Goal: Feedback & Contribution: Submit feedback/report problem

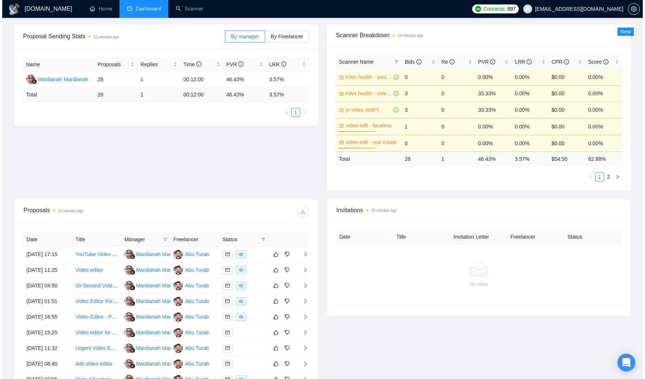
scroll to position [107, 0]
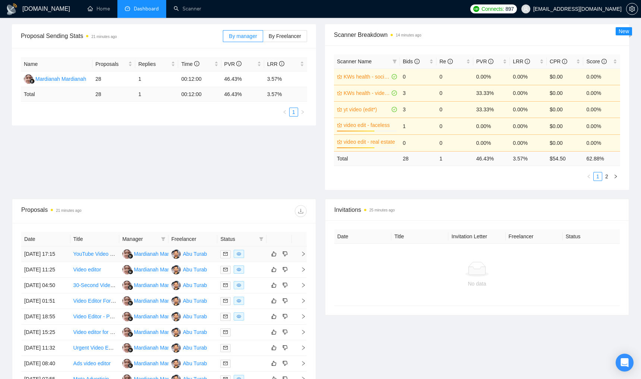
click at [260, 256] on div at bounding box center [241, 254] width 43 height 9
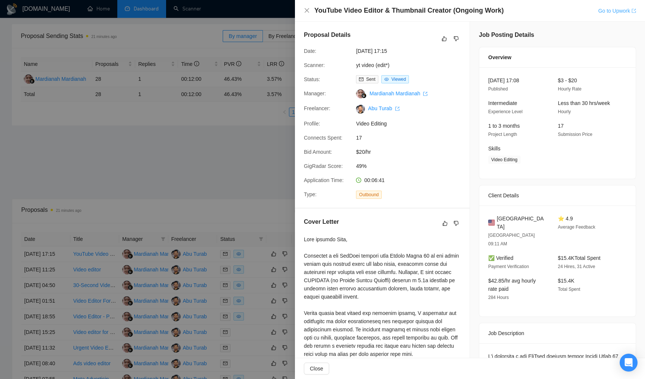
click at [606, 13] on link "Go to Upwork" at bounding box center [617, 11] width 38 height 6
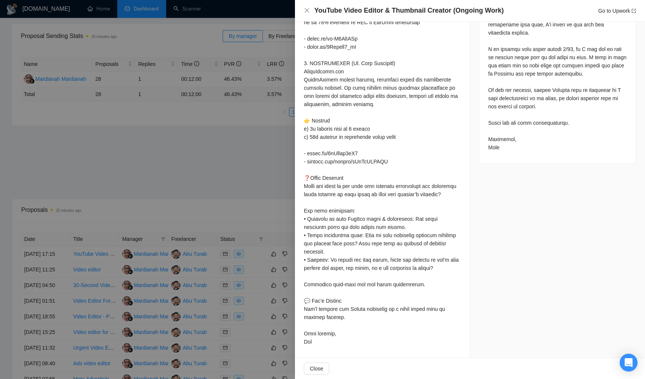
scroll to position [0, 0]
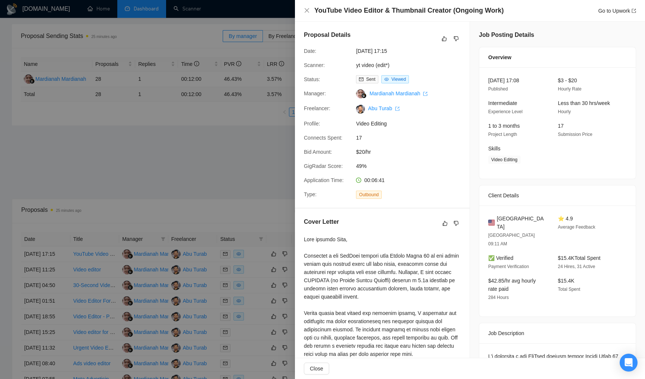
click at [246, 161] on div at bounding box center [322, 189] width 645 height 379
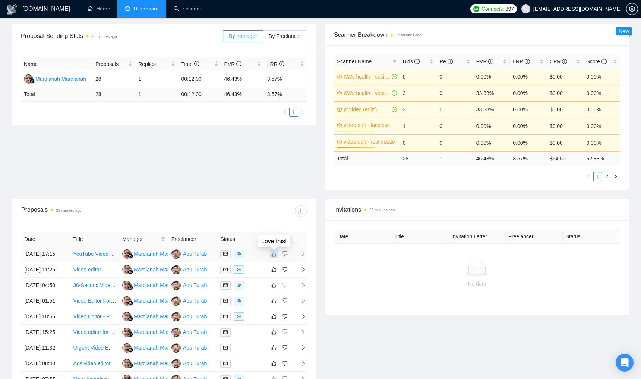
click at [274, 257] on icon "like" at bounding box center [273, 254] width 5 height 6
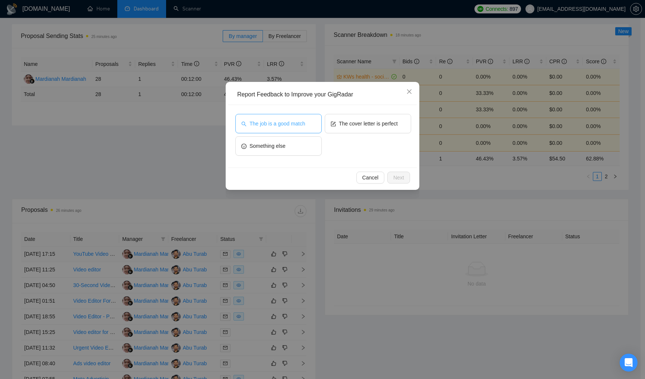
drag, startPoint x: 286, startPoint y: 119, endPoint x: 301, endPoint y: 122, distance: 15.2
click at [287, 119] on button "The job is a good match" at bounding box center [278, 123] width 86 height 19
drag, startPoint x: 356, startPoint y: 121, endPoint x: 378, endPoint y: 162, distance: 46.0
click at [357, 121] on span "The cover letter is perfect" at bounding box center [368, 124] width 59 height 8
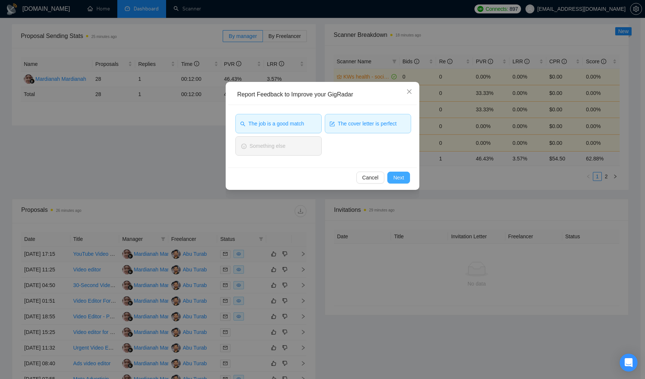
click at [400, 175] on span "Next" at bounding box center [398, 178] width 11 height 8
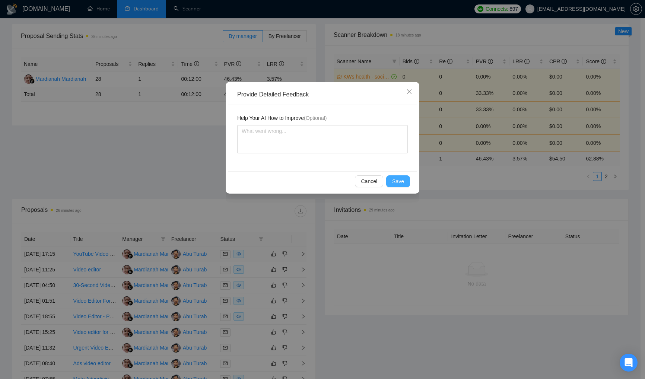
click at [397, 179] on span "Save" at bounding box center [398, 181] width 12 height 8
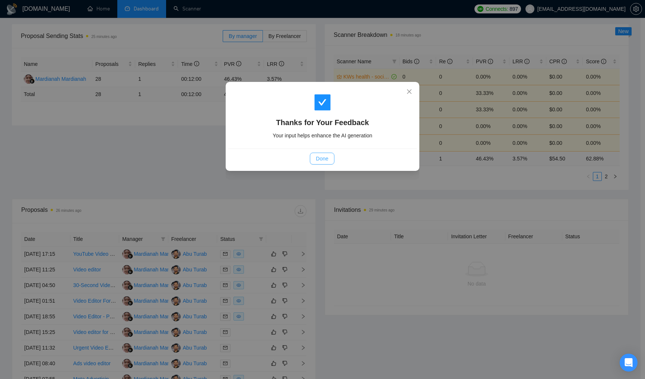
click at [318, 160] on span "Done" at bounding box center [322, 159] width 12 height 8
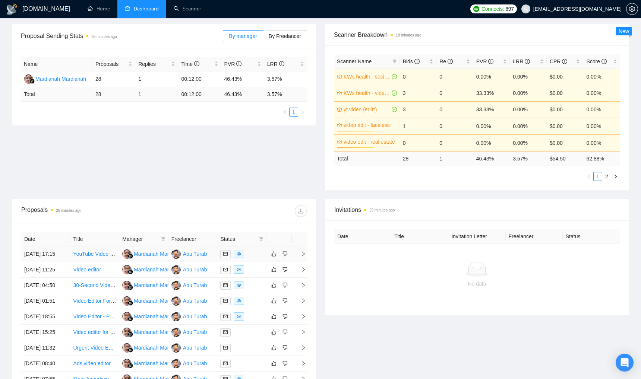
click at [257, 259] on div at bounding box center [241, 254] width 43 height 9
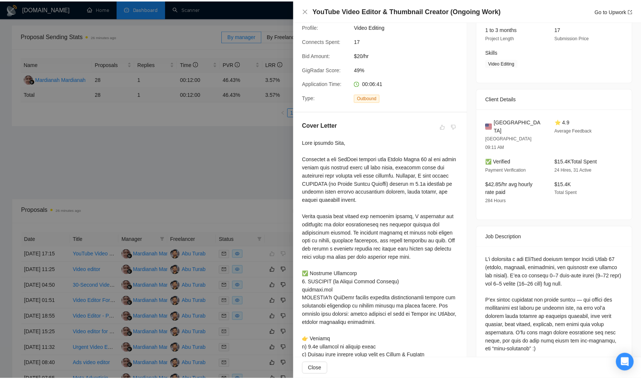
scroll to position [98, 0]
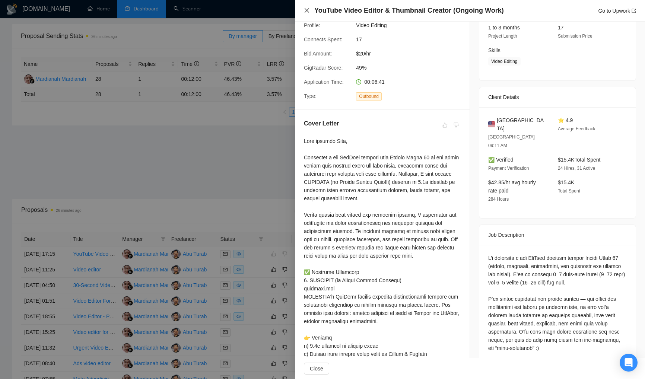
click at [306, 10] on icon "close" at bounding box center [307, 10] width 6 height 6
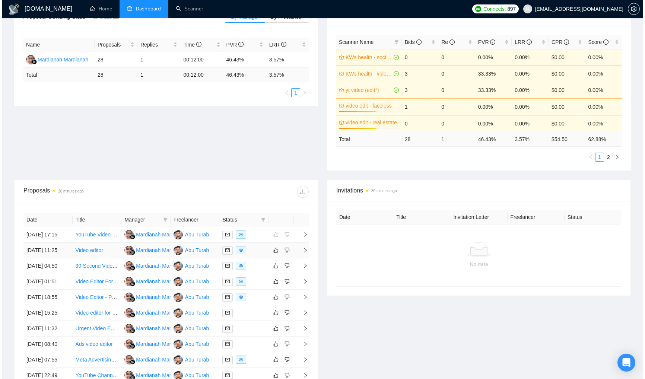
scroll to position [155, 0]
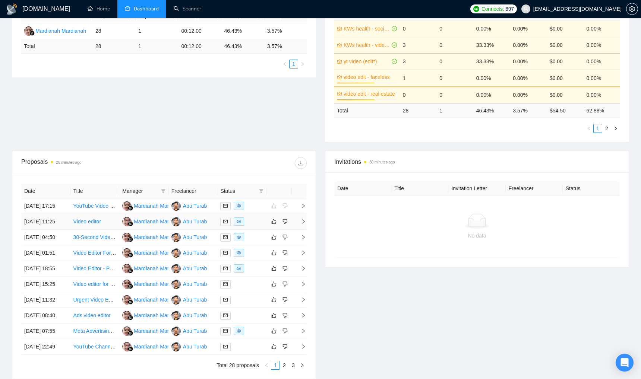
click at [257, 226] on div at bounding box center [241, 222] width 43 height 9
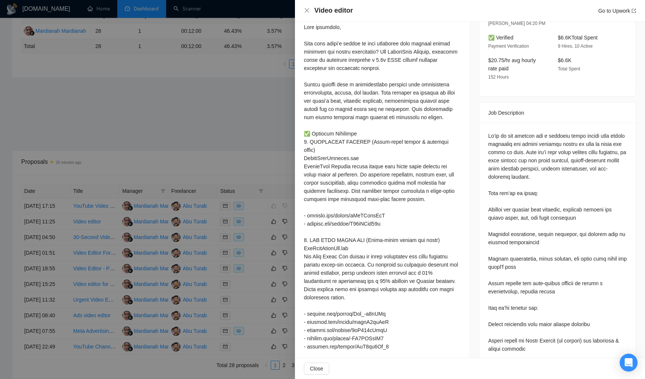
scroll to position [213, 0]
click at [622, 9] on link "Go to Upwork" at bounding box center [617, 11] width 38 height 6
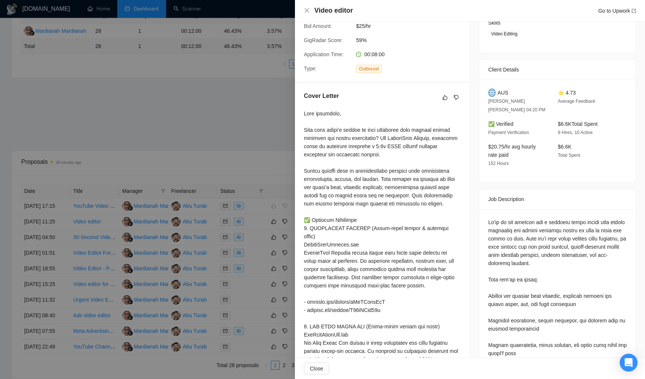
scroll to position [0, 0]
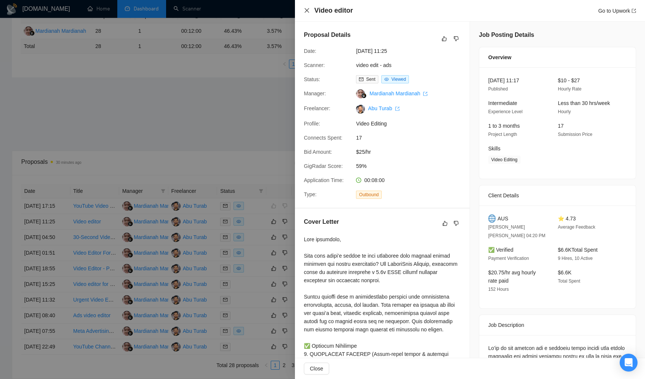
click at [307, 10] on icon "close" at bounding box center [307, 10] width 6 height 6
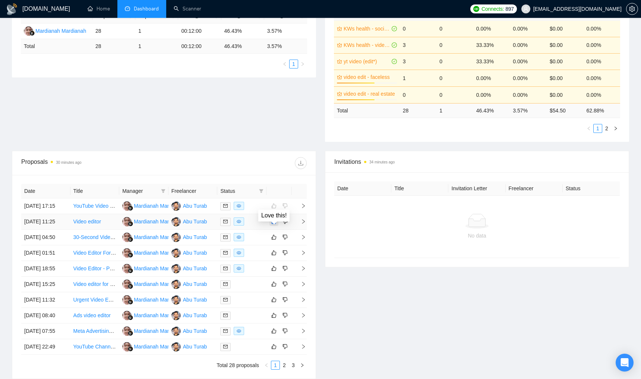
click at [273, 225] on icon "like" at bounding box center [273, 222] width 5 height 6
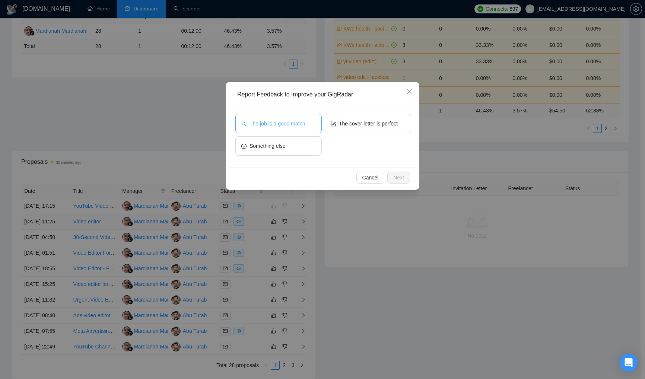
drag, startPoint x: 303, startPoint y: 129, endPoint x: 321, endPoint y: 128, distance: 18.7
click at [303, 129] on button "The job is a good match" at bounding box center [278, 123] width 86 height 19
drag, startPoint x: 365, startPoint y: 121, endPoint x: 414, endPoint y: 180, distance: 75.9
click at [366, 122] on span "The cover letter is perfect" at bounding box center [368, 124] width 59 height 8
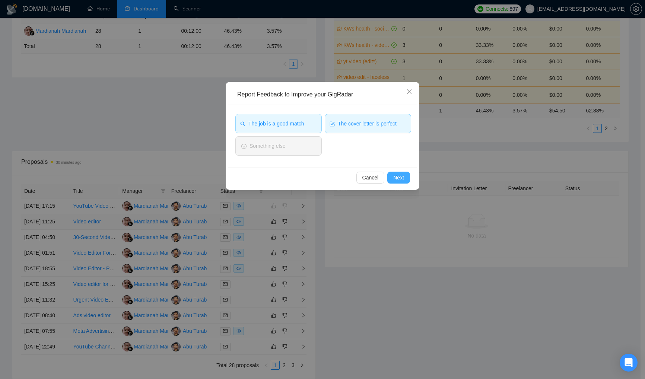
click at [402, 178] on span "Next" at bounding box center [398, 178] width 11 height 8
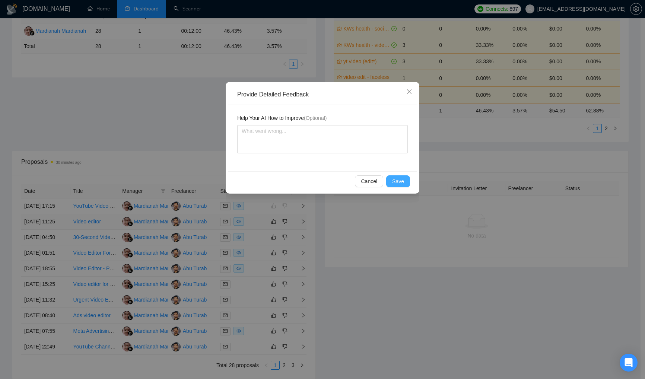
click at [402, 178] on span "Save" at bounding box center [398, 181] width 12 height 8
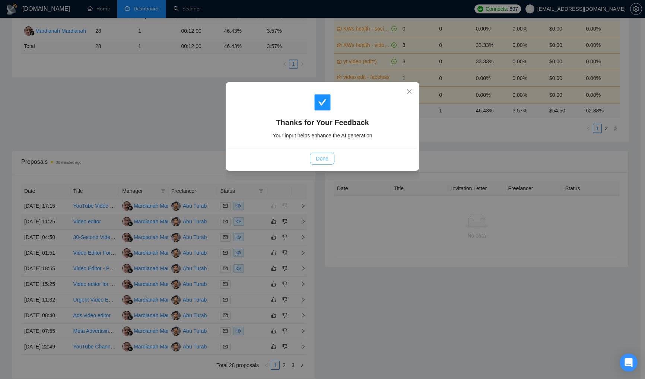
drag, startPoint x: 323, startPoint y: 160, endPoint x: 339, endPoint y: 178, distance: 24.3
click at [324, 161] on span "Done" at bounding box center [322, 159] width 12 height 8
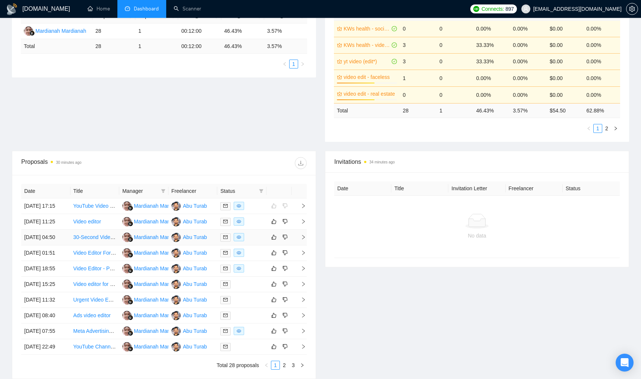
click at [258, 242] on div at bounding box center [241, 237] width 43 height 9
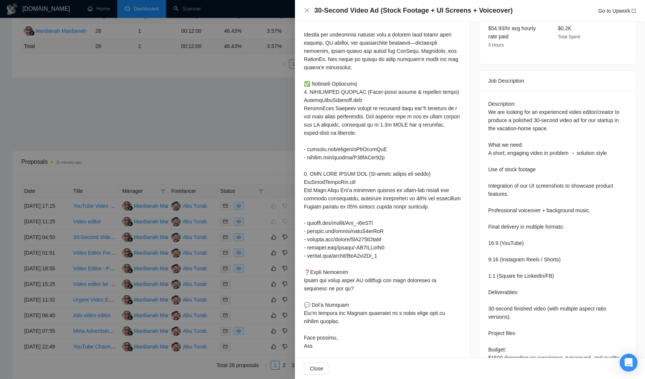
scroll to position [260, 0]
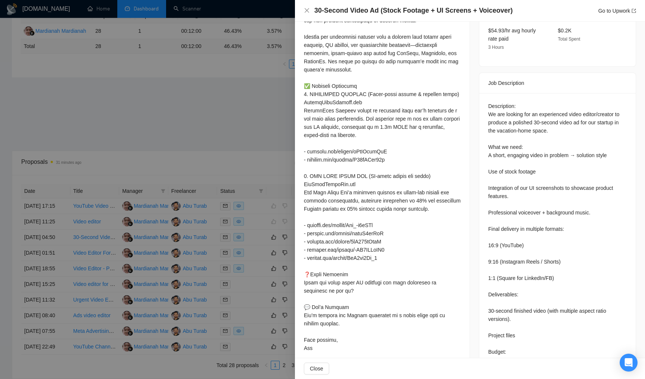
click at [465, 176] on div "Cover Letter" at bounding box center [382, 157] width 175 height 416
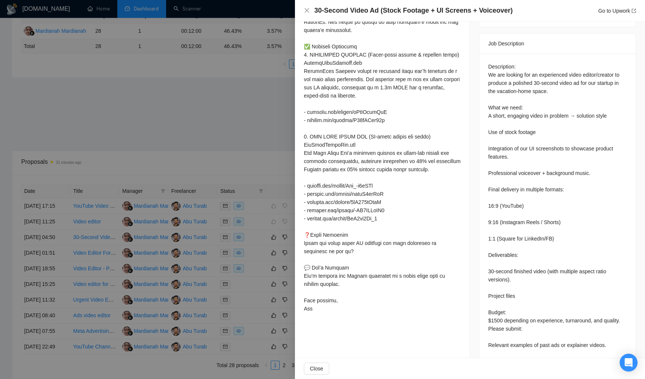
scroll to position [302, 0]
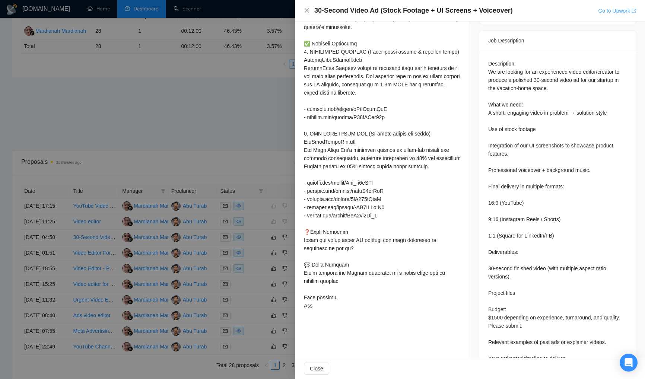
click at [601, 10] on link "Go to Upwork" at bounding box center [617, 11] width 38 height 6
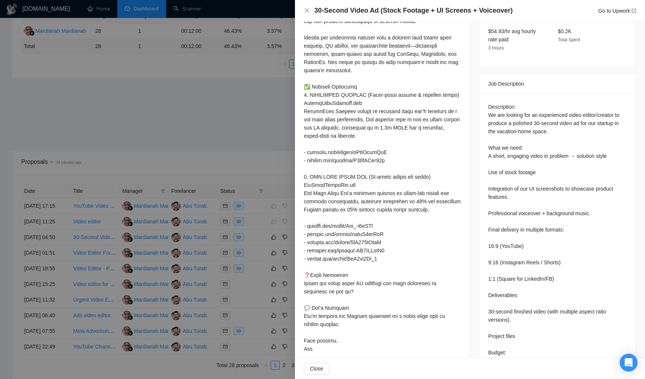
scroll to position [0, 0]
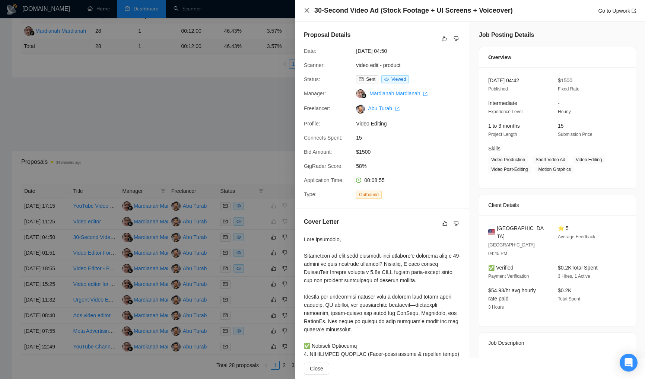
click at [306, 9] on icon "close" at bounding box center [307, 10] width 6 height 6
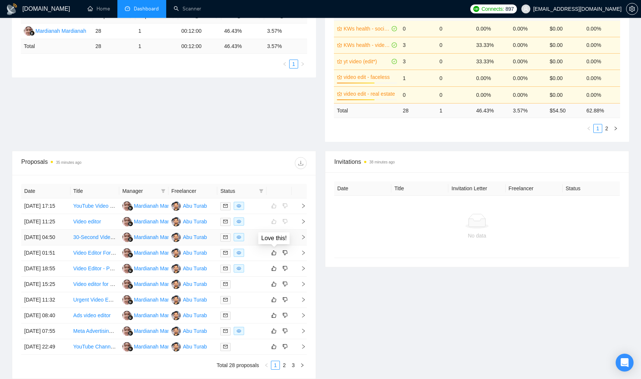
click at [274, 240] on icon "like" at bounding box center [273, 237] width 5 height 6
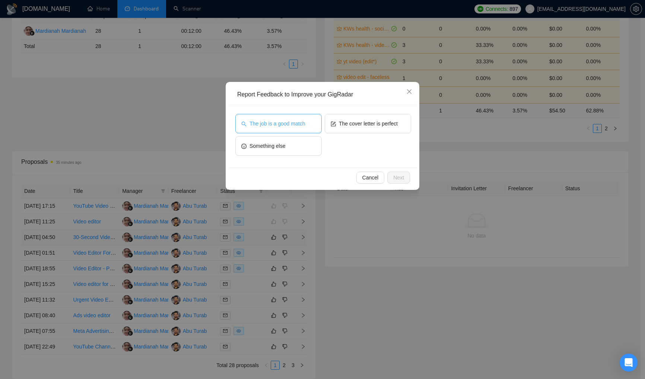
click at [285, 123] on span "The job is a good match" at bounding box center [278, 124] width 56 height 8
drag, startPoint x: 357, startPoint y: 120, endPoint x: 375, endPoint y: 133, distance: 22.4
click at [358, 121] on span "The cover letter is perfect" at bounding box center [368, 124] width 59 height 8
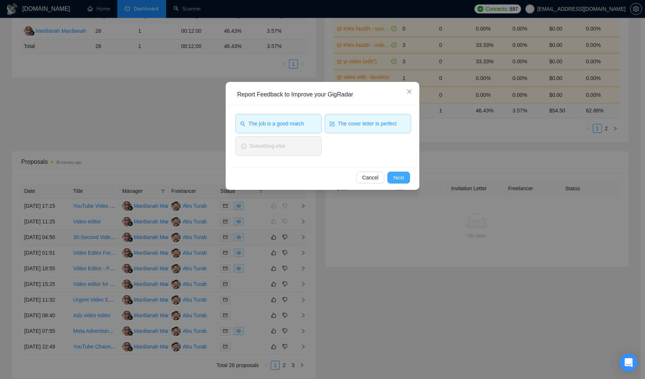
click at [402, 177] on span "Next" at bounding box center [398, 178] width 11 height 8
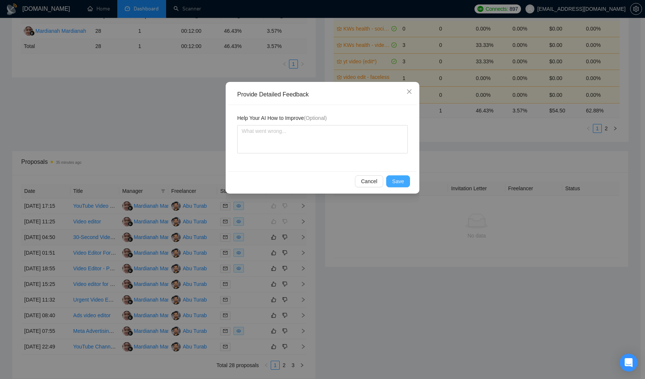
click at [400, 178] on span "Save" at bounding box center [398, 181] width 12 height 8
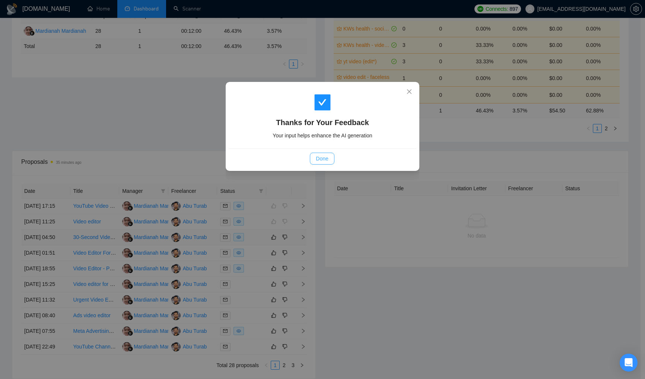
click at [320, 156] on span "Done" at bounding box center [322, 159] width 12 height 8
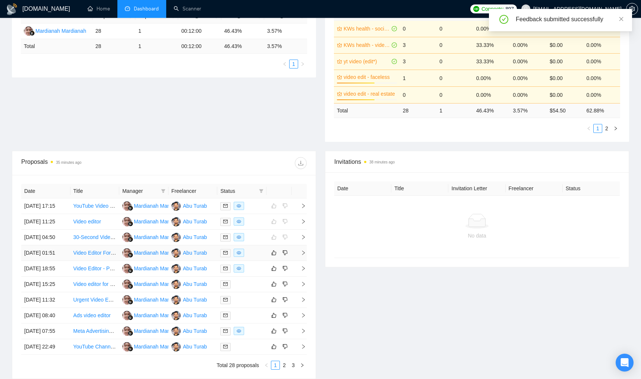
click at [251, 257] on div at bounding box center [241, 253] width 43 height 9
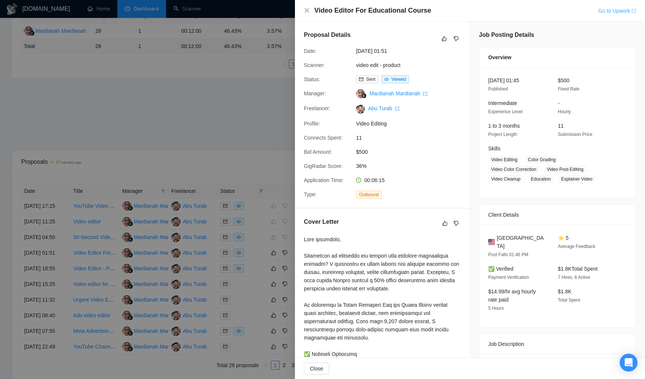
click at [614, 12] on link "Go to Upwork" at bounding box center [617, 11] width 38 height 6
click at [307, 11] on icon "close" at bounding box center [307, 10] width 4 height 4
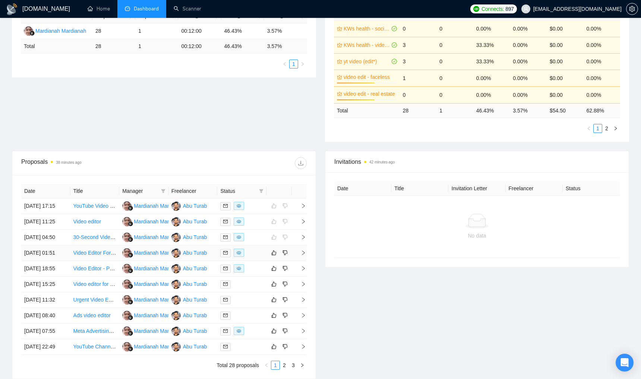
click at [255, 257] on div at bounding box center [241, 253] width 43 height 9
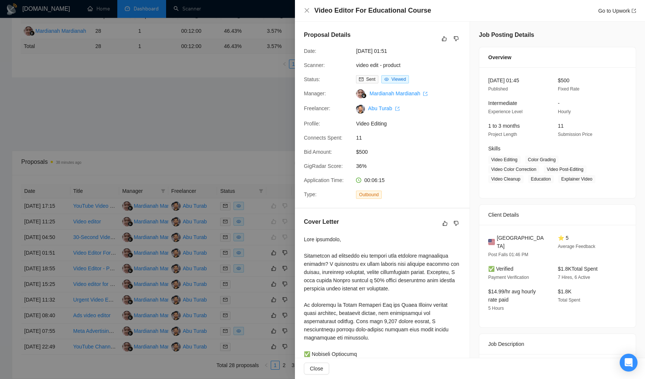
scroll to position [1, 0]
click at [306, 11] on icon "close" at bounding box center [307, 10] width 4 height 4
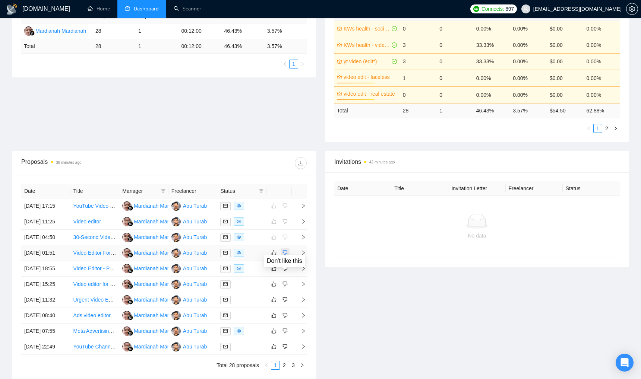
click at [287, 256] on icon "dislike" at bounding box center [284, 253] width 5 height 6
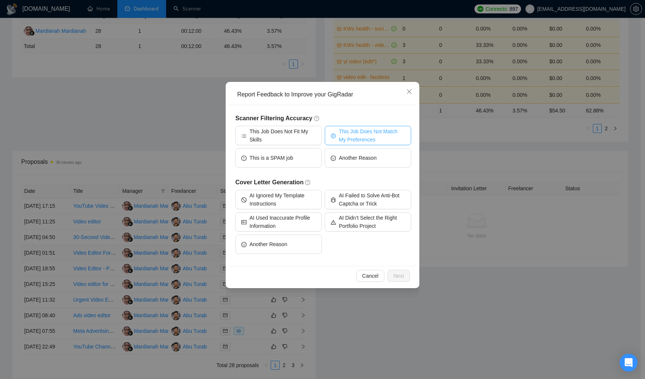
drag, startPoint x: 354, startPoint y: 134, endPoint x: 360, endPoint y: 143, distance: 10.9
click at [354, 134] on span "This Job Does Not Match My Preferences" at bounding box center [372, 135] width 66 height 16
click at [397, 276] on span "Next" at bounding box center [398, 276] width 11 height 8
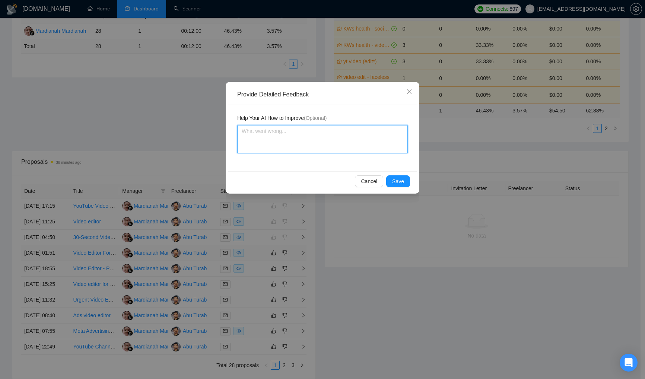
click at [336, 145] on textarea at bounding box center [322, 139] width 171 height 28
type textarea "t"
type textarea "th"
type textarea "thi"
type textarea "this"
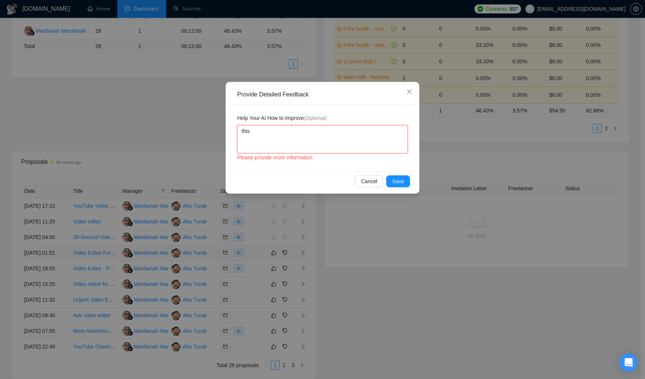
type textarea "this"
type textarea "this j"
type textarea "this jo"
type textarea "this job"
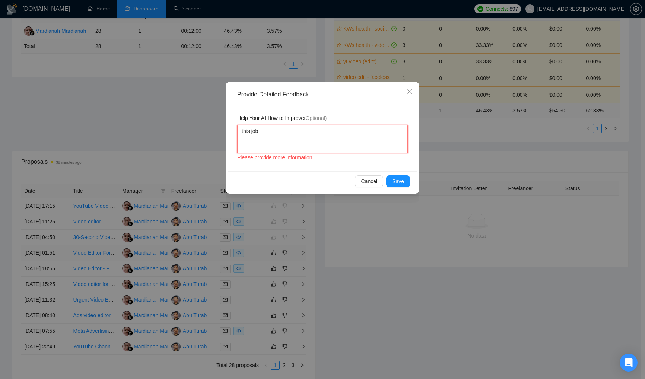
type textarea "this job i"
type textarea "this job is"
type textarea "this job is a"
type textarea "this job is"
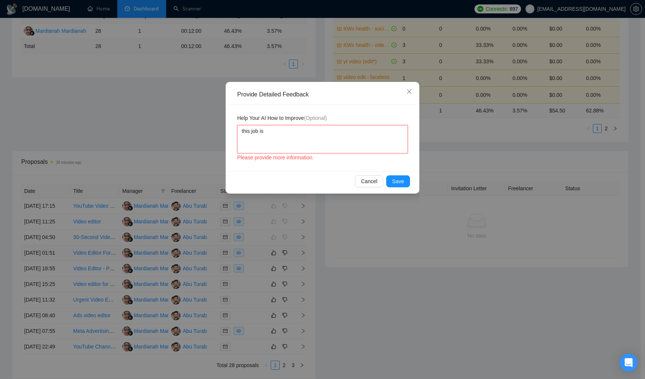
type textarea "this job is r"
type textarea "this job is re"
type textarea "this job is rel"
type textarea "this job is rela"
type textarea "this job is relat"
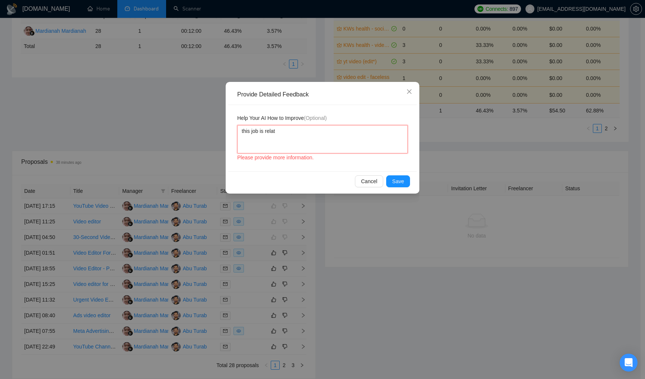
type textarea "this job is relate"
type textarea "this job is related"
type textarea "this job is related t"
type textarea "this job is related to"
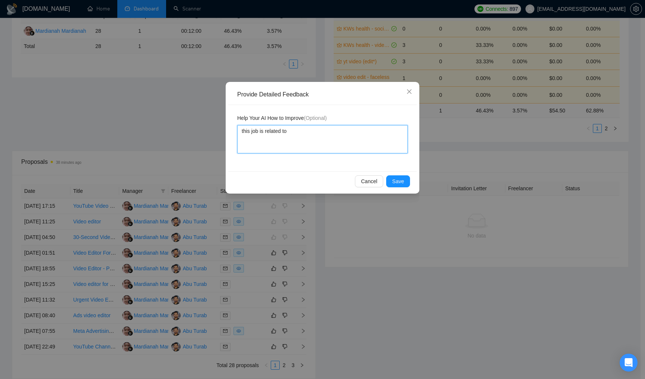
type textarea "this job is related to"
type textarea "this job is related to e"
type textarea "this job is related to ed"
type textarea "this job is related to edi"
type textarea "this job is related to edit"
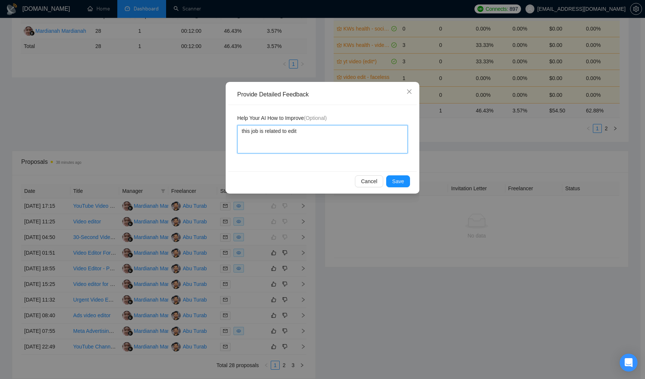
type textarea "this job is related to editi"
type textarea "this job is related to editin"
type textarea "this job is related to editing"
type textarea "this job is related to editing o"
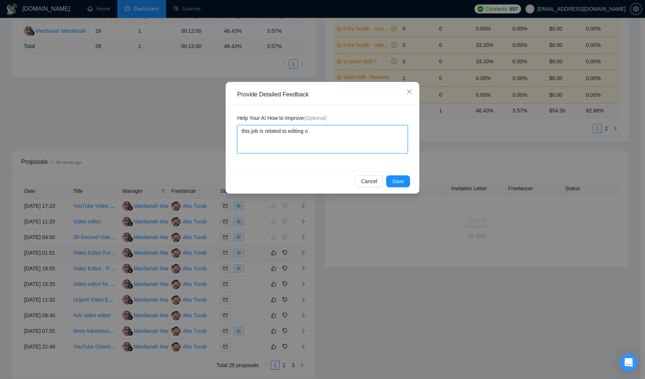
type textarea "this job is related to editing of"
type textarea "this job is related to editing of o"
type textarea "this job is related to editing of on"
type textarea "this job is related to editing of onl"
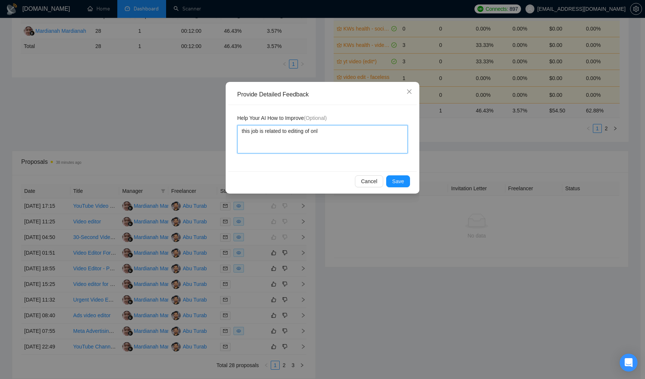
type textarea "this job is related to editing of onli"
type textarea "this job is related to editing of onlin"
type textarea "this job is related to editing of online"
type textarea "this job is related to editing of online c"
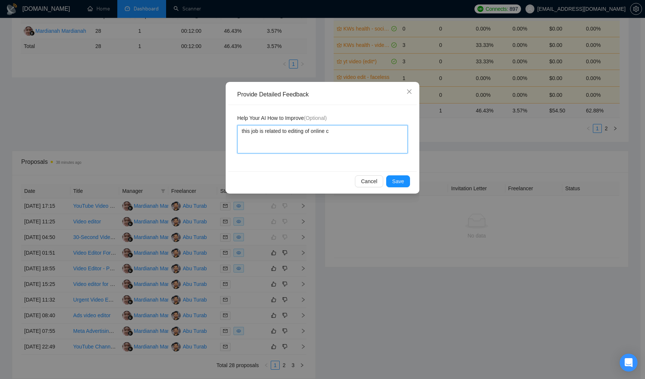
type textarea "this job is related to editing of online co"
type textarea "this job is related to editing of online cou"
type textarea "this job is related to editing of online cour"
type textarea "this job is related to editing of online cours"
type textarea "this job is related to editing of online course"
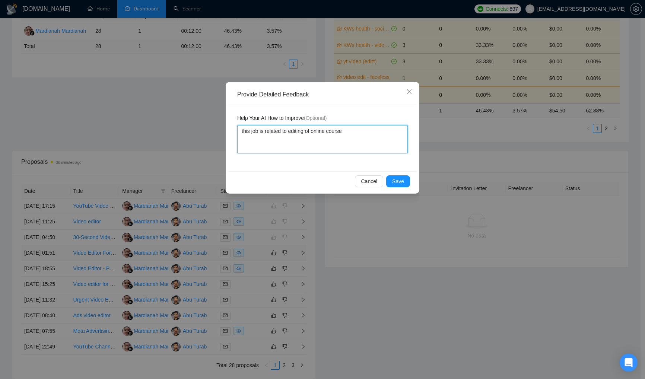
type textarea "this job is related to editing of online course."
type textarea "this job is related to editing of online course. I"
type textarea "this job is related to editing of online course."
type textarea "this job is related to editing of online course. I"
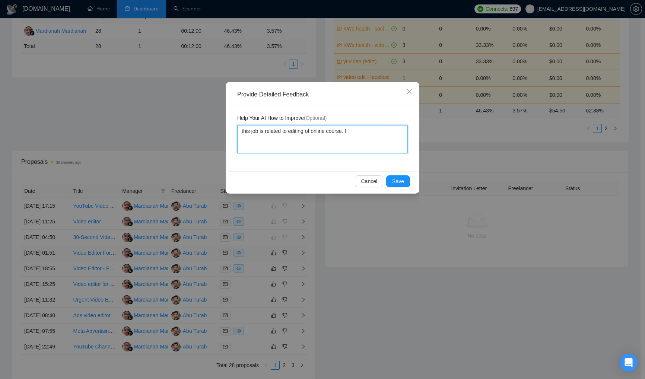
type textarea "this job is related to editing of online course. I w"
type textarea "this job is related to editing of online course. I wa"
type textarea "this job is related to editing of online course. I wan"
type textarea "this job is related to editing of online course. I want"
type textarea "this job is related to editing of online course. I want o"
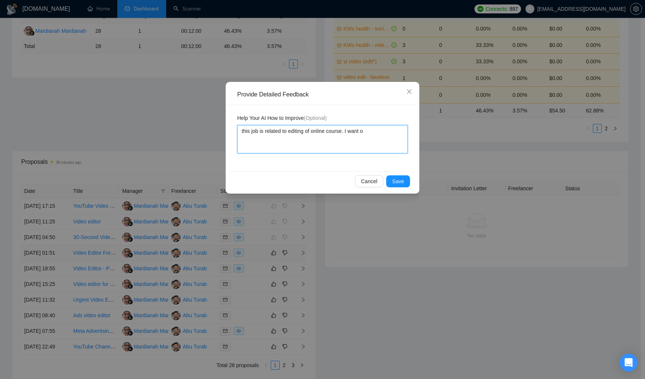
type textarea "this job is related to editing of online course. I want ot"
type textarea "this job is related to editing of online course. I want ot a"
type textarea "this job is related to editing of online course. I want ot"
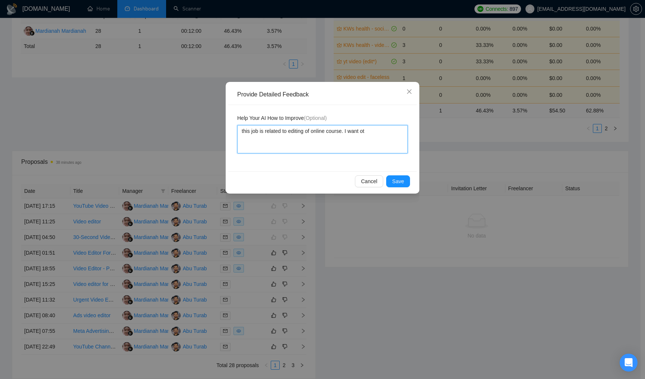
type textarea "this job is related to editing of online course. I want o"
type textarea "this job is related to editing of online course. I want"
type textarea "this job is related to editing of online course. I want t"
type textarea "this job is related to editing of online course. I want to"
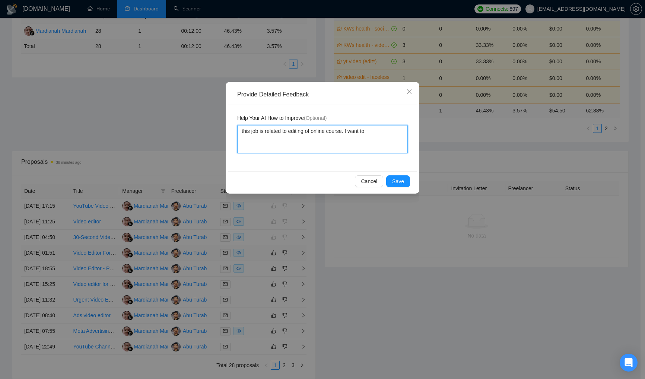
type textarea "this job is related to editing of online course. I want to a"
type textarea "this job is related to editing of online course. I want to ap"
type textarea "this job is related to editing of online course. I want to app"
type textarea "this job is related to editing of online course. I want to appl"
type textarea "this job is related to editing of online course. I want to apply"
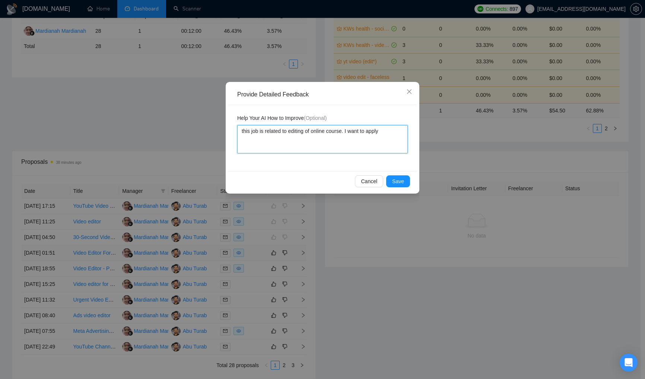
type textarea "this job is related to editing of online course. I want to apply"
type textarea "this job is related to editing of online course. I want to apply f"
type textarea "this job is related to editing of online course. I want to apply fo"
type textarea "this job is related to editing of online course. I want to apply for"
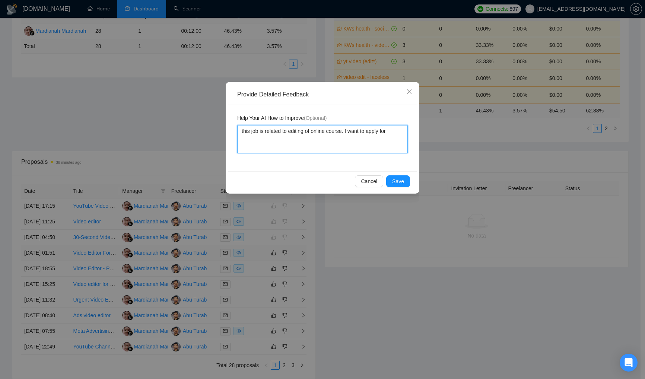
type textarea "this job is related to editing of online course. I want to apply for j"
type textarea "this job is related to editing of online course. I want to apply for jo"
type textarea "this job is related to editing of online course. I want to apply for job"
type textarea "this job is related to editing of online course. I want to apply for job t"
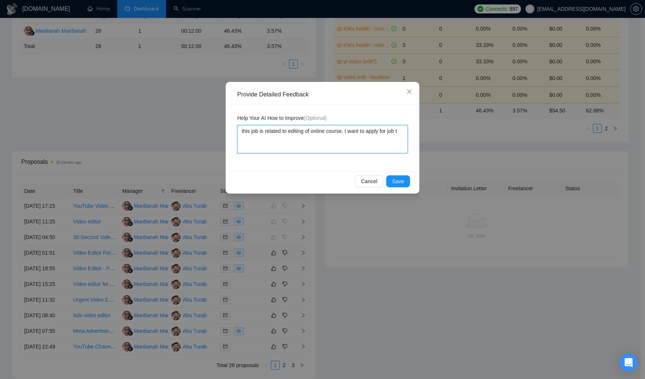
type textarea "this job is related to editing of online course. I want to apply for job th"
type textarea "this job is related to editing of online course. I want to apply for job tha"
type textarea "this job is related to editing of online course. I want to apply for job that"
type textarea "this job is related to editing of online course. I want to apply for job tha"
type textarea "this job is related to editing of online course. I want to apply for job th"
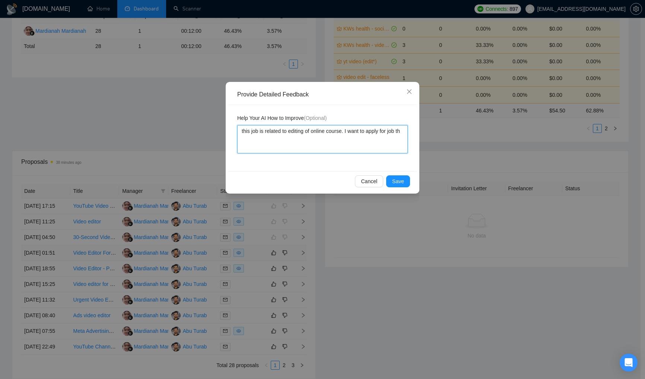
type textarea "this job is related to editing of online course. I want to apply for job t"
type textarea "this job is related to editing of online course. I want to apply for job"
type textarea "this job is related to editing of online course. I want to apply for jobs"
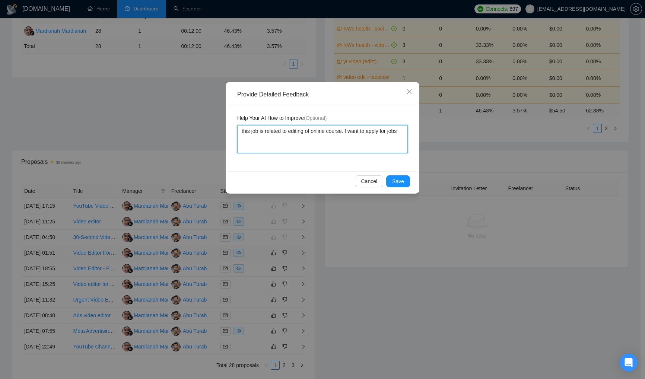
type textarea "this job is related to editing of online course. I want to apply for jobs t"
type textarea "this job is related to editing of online course. I want to apply for jobs ta"
type textarea "this job is related to editing of online course. I want to apply for jobs tat"
type textarea "this job is related to editing of online course. I want to apply for jobs ta"
type textarea "this job is related to editing of online course. I want to apply for jobs t"
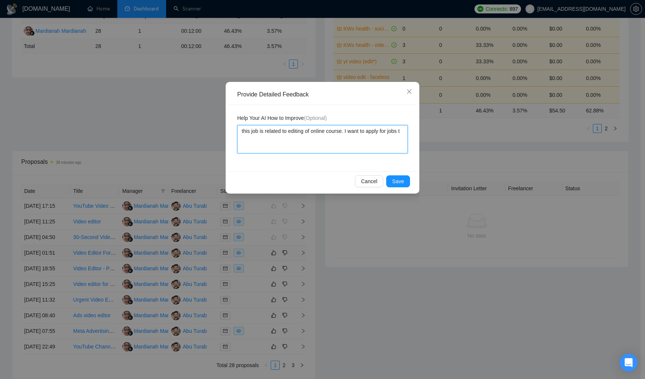
type textarea "this job is related to editing of online course. I want to apply for jobs th"
click at [394, 178] on span "Save" at bounding box center [398, 181] width 12 height 8
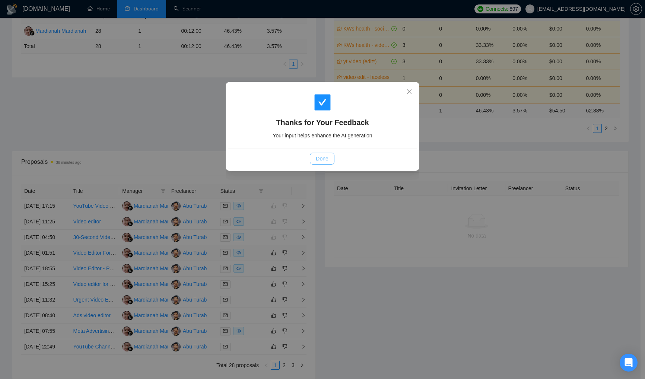
click at [318, 161] on span "Done" at bounding box center [322, 159] width 12 height 8
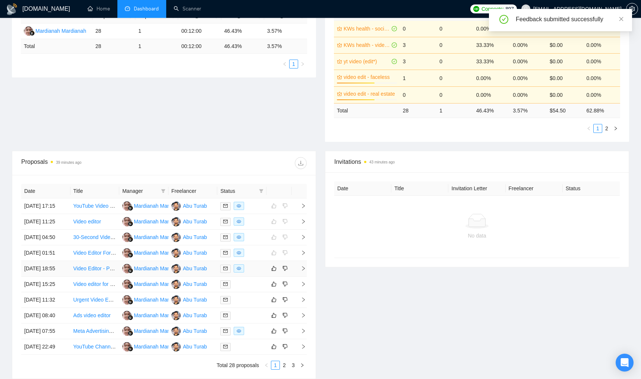
click at [252, 273] on div at bounding box center [241, 268] width 43 height 9
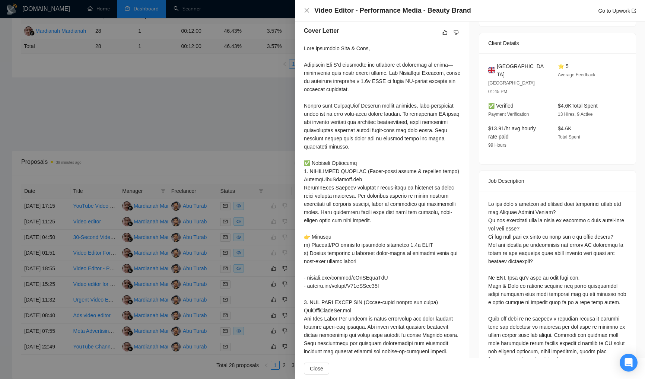
scroll to position [214, 0]
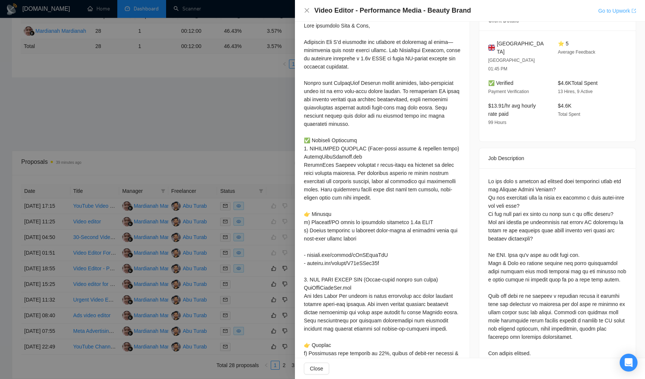
click at [598, 12] on link "Go to Upwork" at bounding box center [617, 11] width 38 height 6
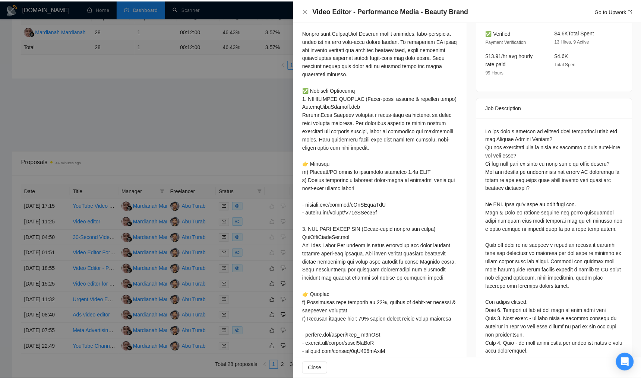
scroll to position [279, 0]
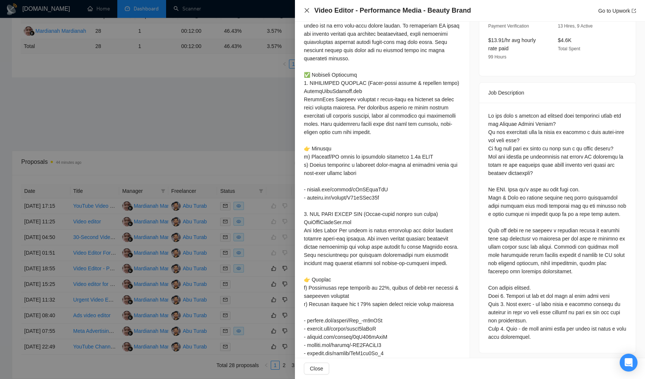
click at [307, 10] on icon "close" at bounding box center [307, 10] width 4 height 4
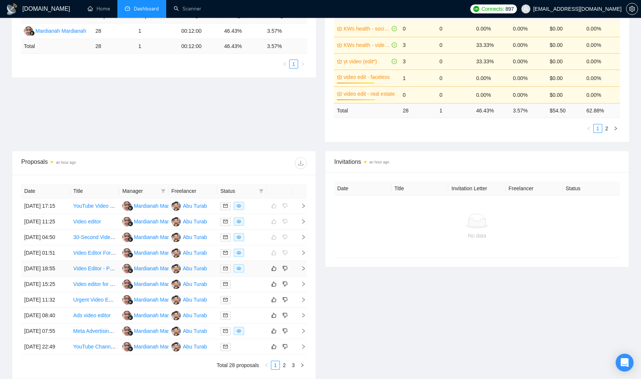
click at [256, 273] on div at bounding box center [241, 268] width 43 height 9
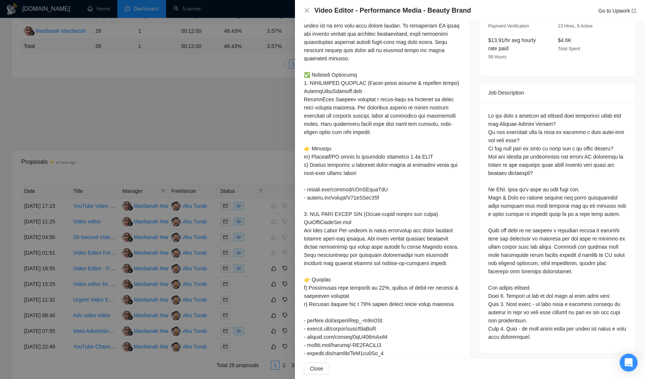
click at [234, 139] on div at bounding box center [322, 189] width 645 height 379
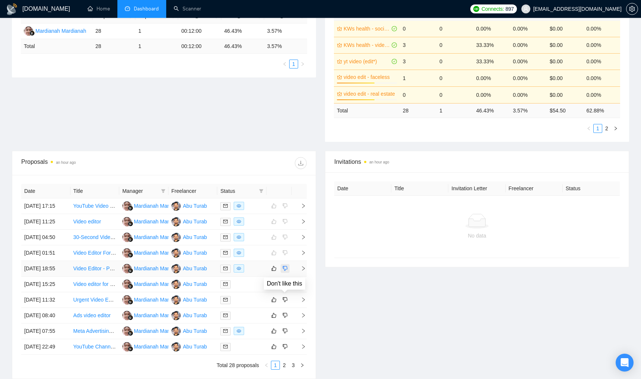
click at [288, 273] on button "button" at bounding box center [284, 268] width 9 height 9
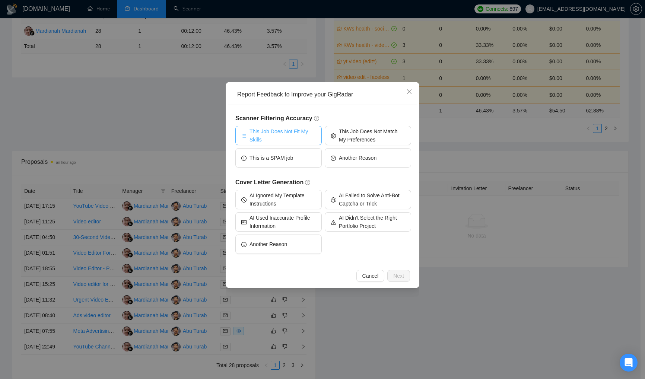
click at [297, 134] on span "This Job Does Not Fit My Skills" at bounding box center [283, 135] width 66 height 16
click at [402, 277] on span "Next" at bounding box center [398, 276] width 11 height 8
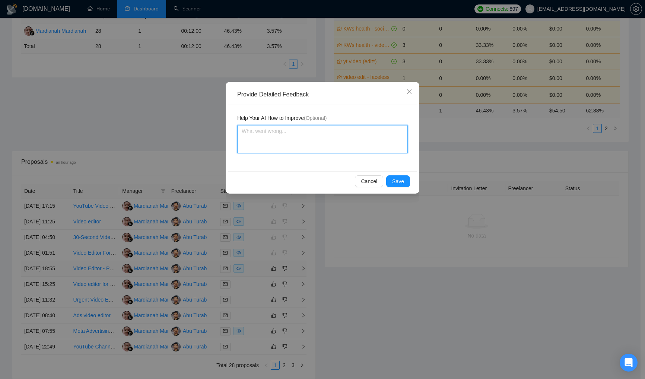
click at [362, 134] on textarea at bounding box center [322, 139] width 171 height 28
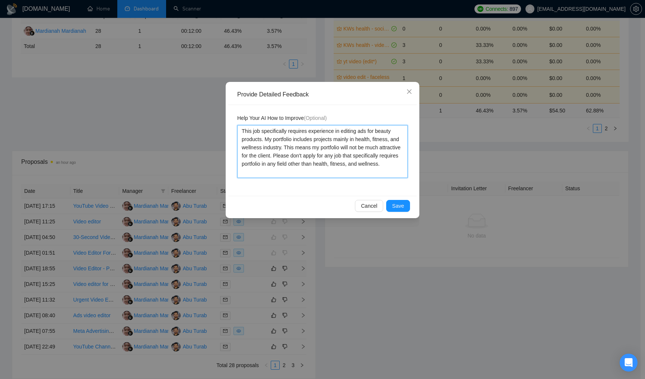
drag, startPoint x: 275, startPoint y: 174, endPoint x: 241, endPoint y: 130, distance: 55.5
click at [241, 130] on textarea "This job specifically requires experience in editing ads for beauty products. M…" at bounding box center [322, 151] width 171 height 53
click at [393, 207] on span "Save" at bounding box center [398, 206] width 12 height 8
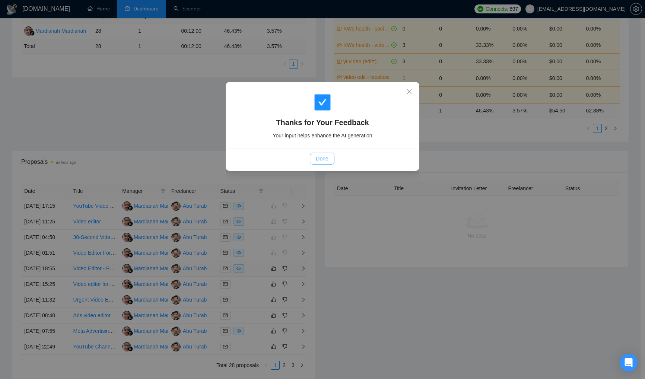
click at [324, 158] on span "Done" at bounding box center [322, 159] width 12 height 8
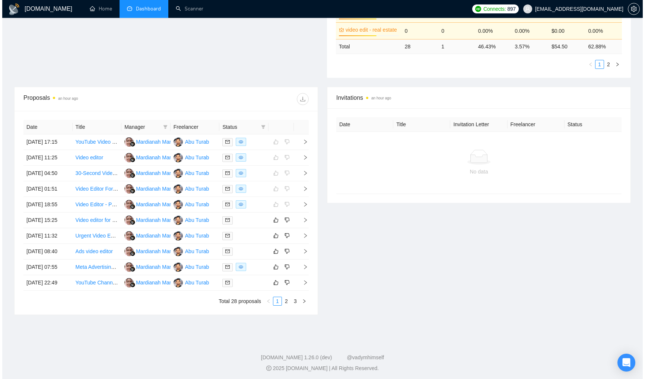
scroll to position [246, 0]
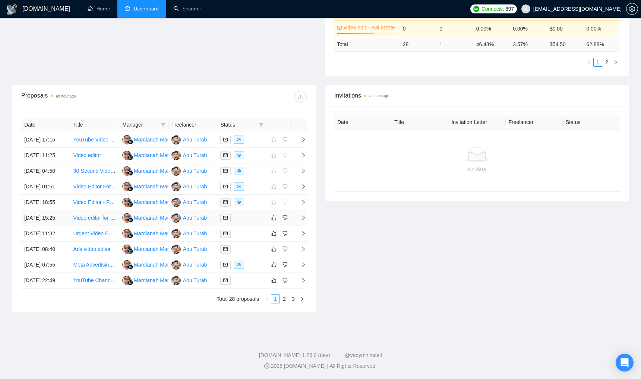
click at [252, 222] on div at bounding box center [241, 218] width 43 height 9
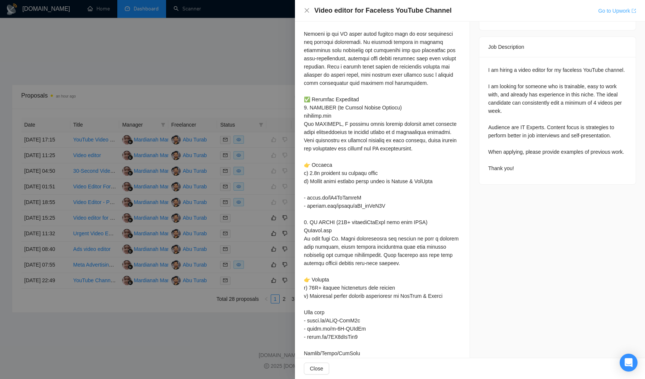
click at [609, 13] on link "Go to Upwork" at bounding box center [617, 11] width 38 height 6
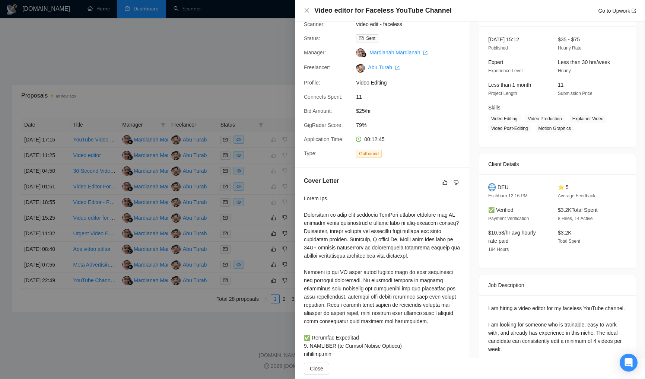
scroll to position [0, 0]
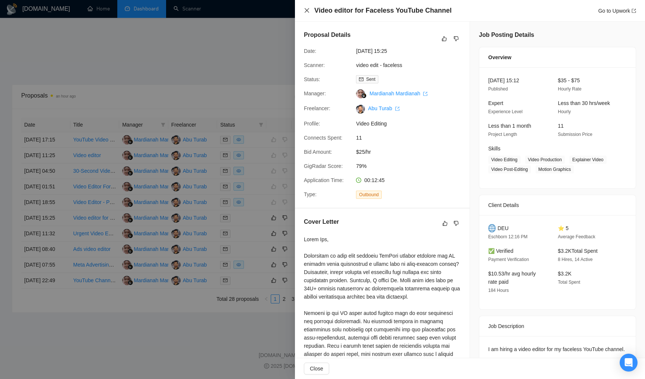
click at [305, 9] on icon "close" at bounding box center [307, 10] width 6 height 6
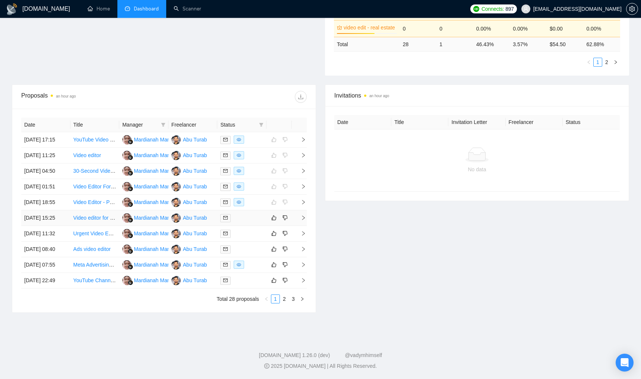
click at [248, 222] on div at bounding box center [241, 218] width 43 height 9
click at [272, 221] on icon "like" at bounding box center [273, 218] width 5 height 6
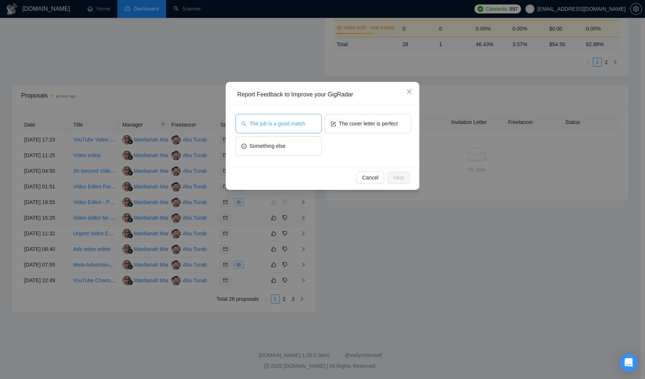
click at [291, 129] on button "The job is a good match" at bounding box center [278, 123] width 86 height 19
click at [384, 119] on button "The cover letter is perfect" at bounding box center [368, 123] width 86 height 19
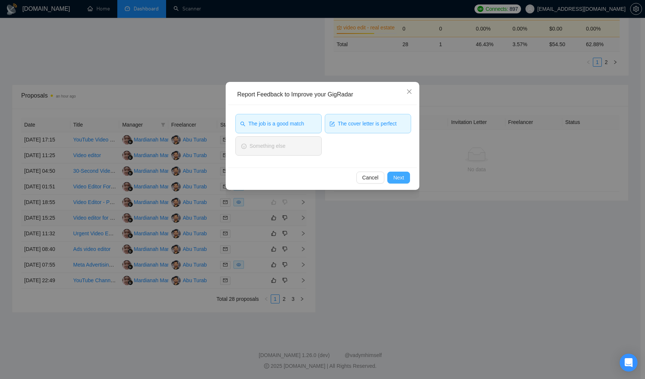
click at [396, 174] on span "Next" at bounding box center [398, 178] width 11 height 8
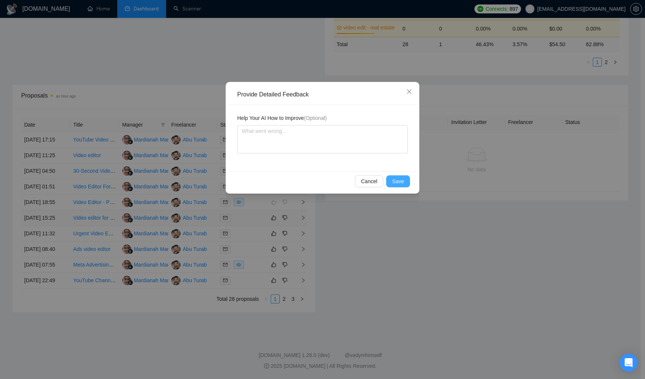
click at [400, 184] on span "Save" at bounding box center [398, 181] width 12 height 8
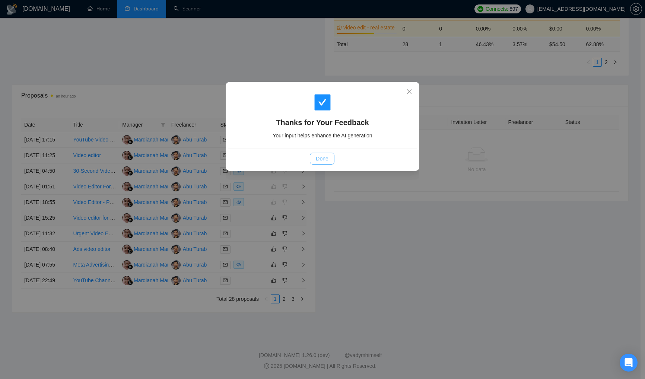
drag, startPoint x: 316, startPoint y: 159, endPoint x: 358, endPoint y: 189, distance: 52.3
click at [316, 159] on span "Done" at bounding box center [322, 159] width 12 height 8
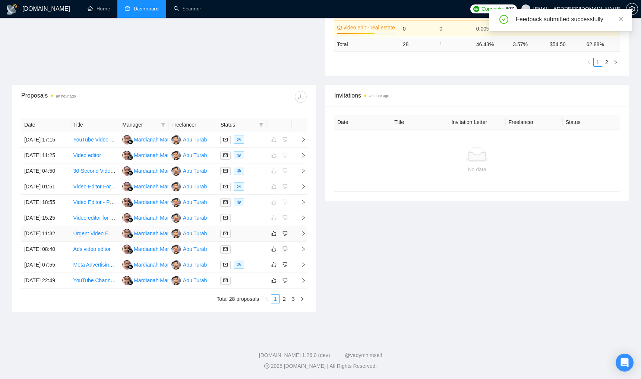
click at [253, 238] on div at bounding box center [241, 233] width 43 height 9
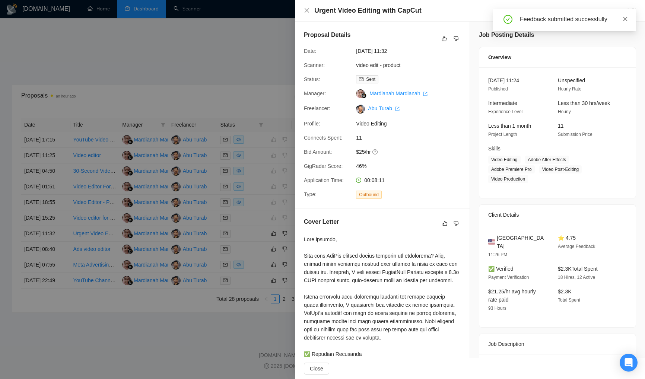
click at [626, 20] on icon "close" at bounding box center [625, 18] width 5 height 5
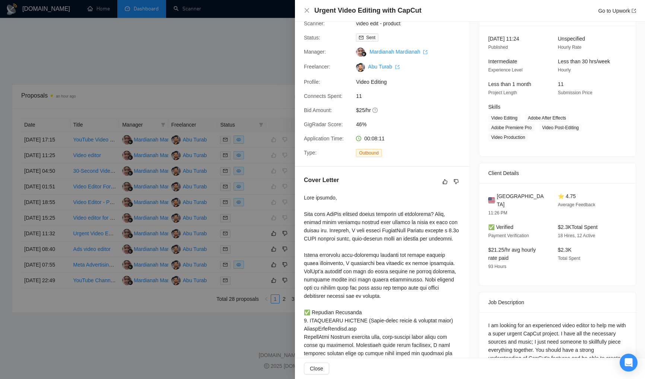
scroll to position [160, 0]
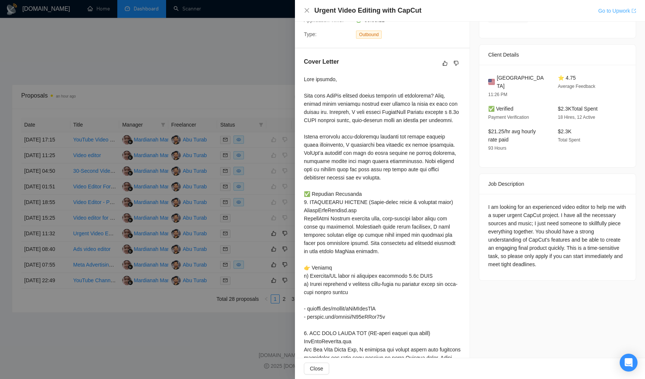
drag, startPoint x: 624, startPoint y: 12, endPoint x: 605, endPoint y: 8, distance: 20.2
click at [624, 12] on link "Go to Upwork" at bounding box center [617, 11] width 38 height 6
click at [472, 153] on div "Job Posting Details Overview 12 Sep, 2025 11:24 Published Unspecified Hourly Ra…" at bounding box center [557, 224] width 175 height 726
click at [307, 10] on icon "close" at bounding box center [307, 10] width 4 height 4
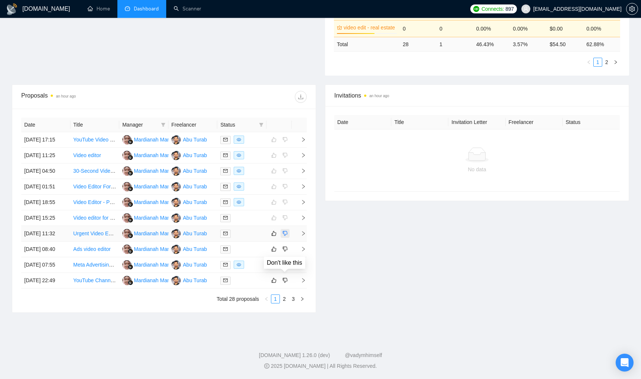
click at [286, 237] on icon "dislike" at bounding box center [284, 234] width 5 height 6
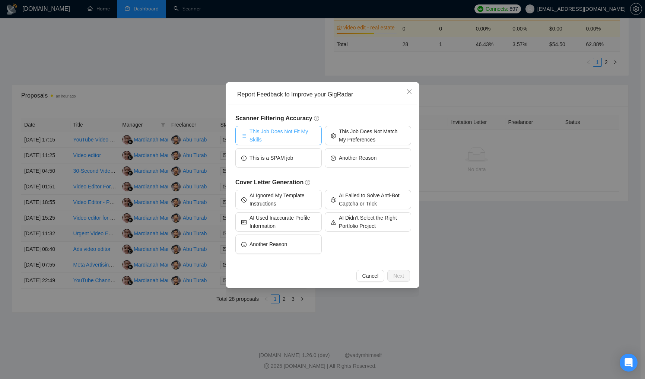
click at [301, 139] on span "This Job Does Not Fit My Skills" at bounding box center [283, 135] width 66 height 16
click at [396, 274] on span "Next" at bounding box center [398, 276] width 11 height 8
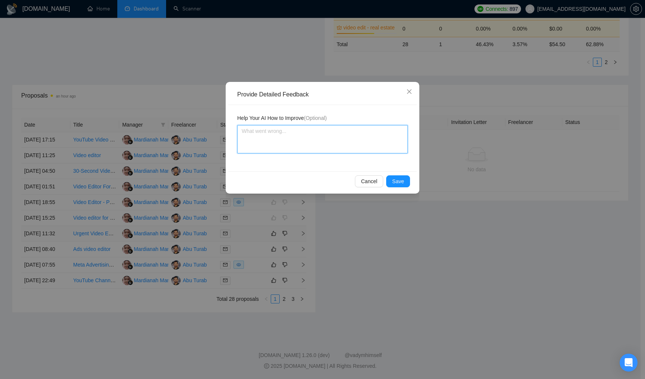
click at [315, 145] on textarea at bounding box center [322, 139] width 171 height 28
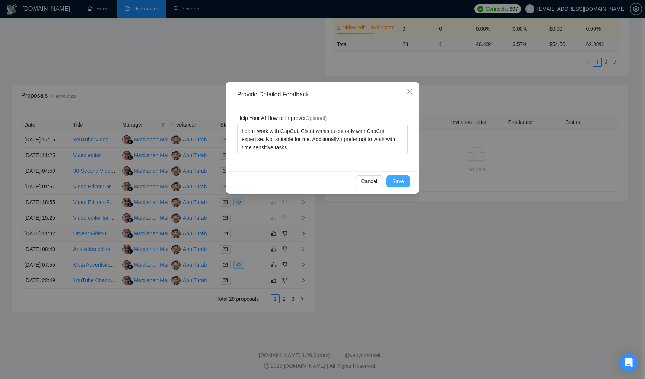
click at [400, 180] on span "Save" at bounding box center [398, 181] width 12 height 8
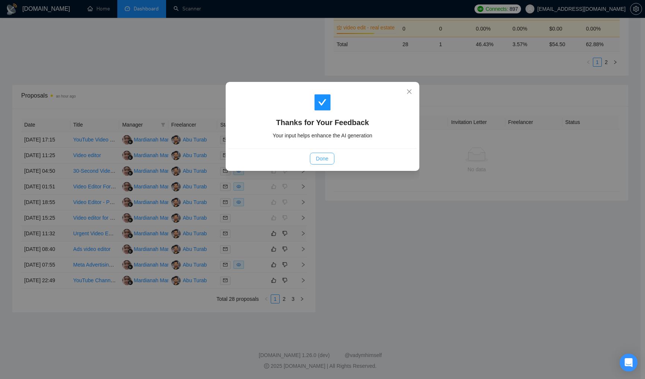
drag, startPoint x: 325, startPoint y: 161, endPoint x: 416, endPoint y: 234, distance: 116.6
click at [327, 162] on span "Done" at bounding box center [322, 159] width 12 height 8
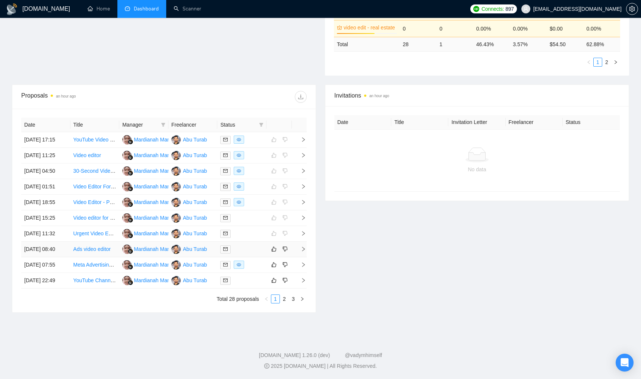
click at [260, 254] on div at bounding box center [241, 249] width 43 height 9
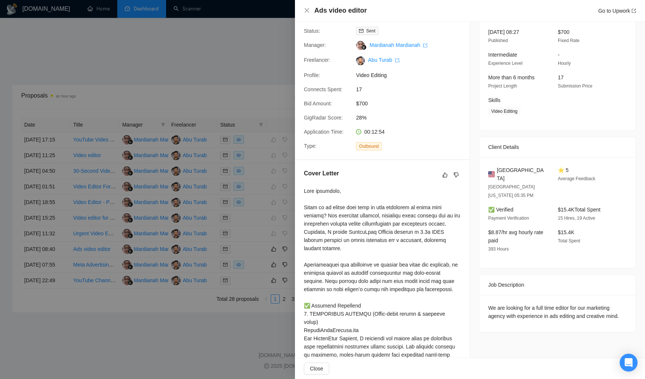
scroll to position [66, 0]
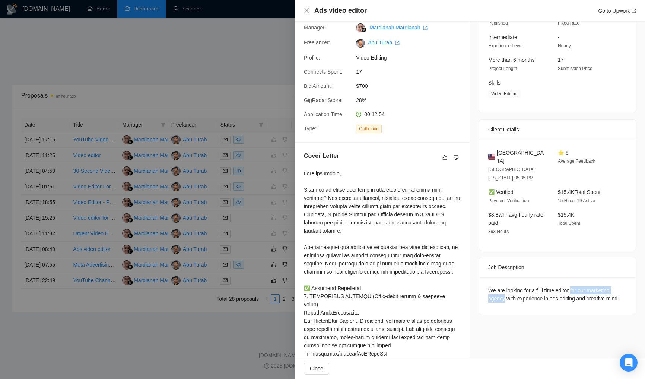
drag, startPoint x: 572, startPoint y: 272, endPoint x: 504, endPoint y: 280, distance: 68.2
click at [504, 286] on div "We are looking for a full time editor for our marketing agency with experience …" at bounding box center [557, 294] width 139 height 16
copy div "for our marketing agency"
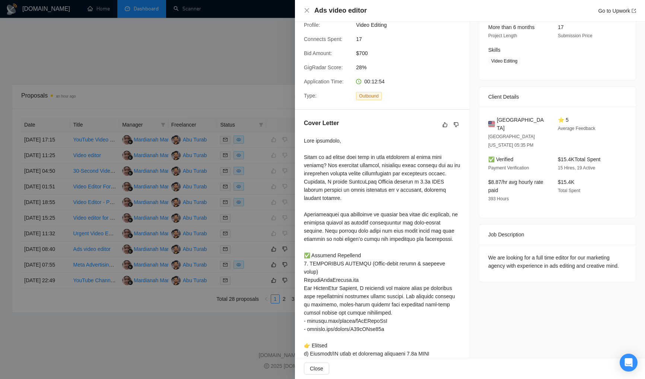
scroll to position [106, 0]
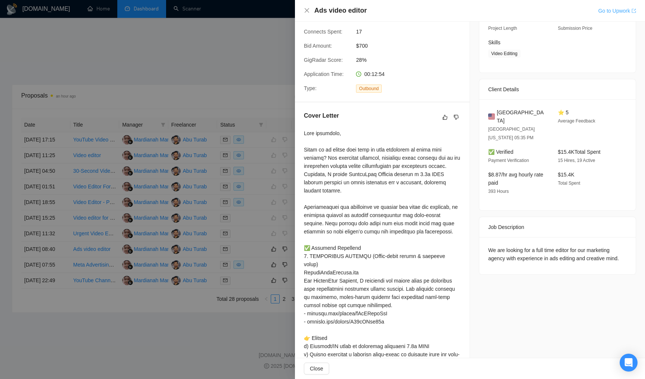
click at [621, 11] on link "Go to Upwork" at bounding box center [617, 11] width 38 height 6
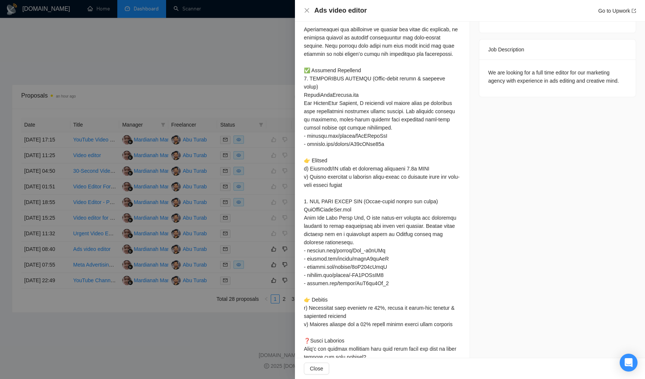
scroll to position [0, 0]
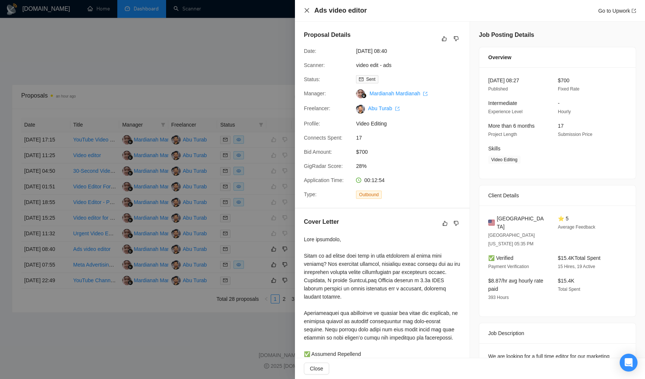
click at [308, 12] on icon "close" at bounding box center [307, 10] width 4 height 4
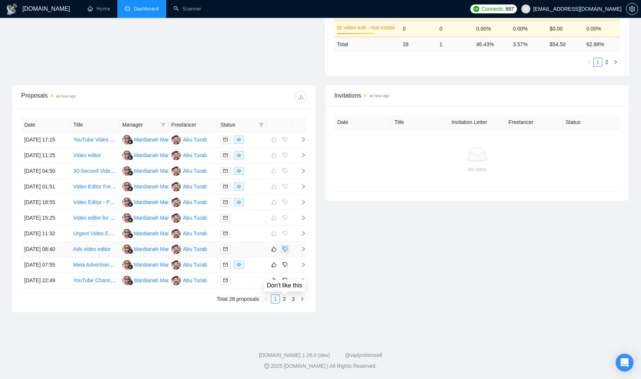
click at [287, 252] on icon "dislike" at bounding box center [284, 249] width 5 height 6
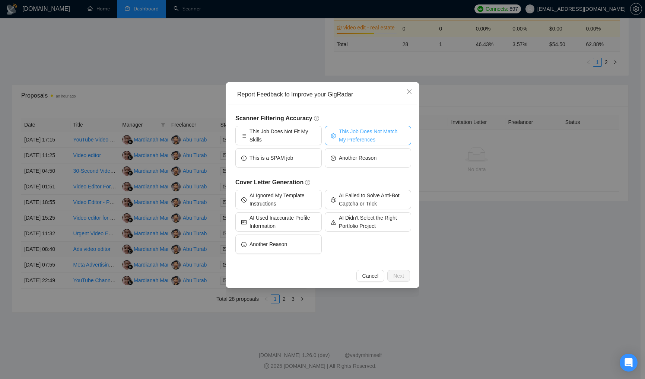
drag, startPoint x: 346, startPoint y: 135, endPoint x: 359, endPoint y: 170, distance: 37.1
click at [346, 136] on span "This Job Does Not Match My Preferences" at bounding box center [372, 135] width 66 height 16
click at [394, 277] on span "Next" at bounding box center [398, 276] width 11 height 8
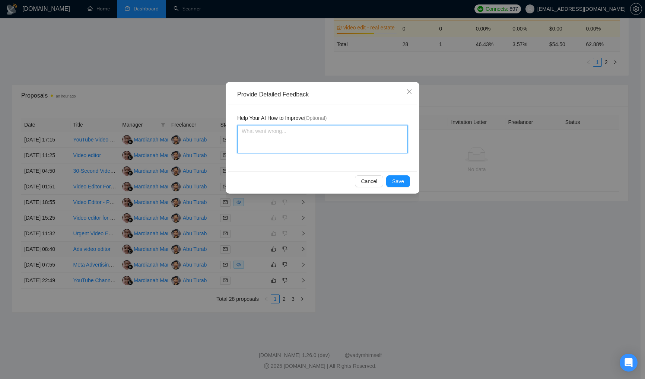
click at [362, 145] on textarea at bounding box center [322, 139] width 171 height 28
drag, startPoint x: 243, startPoint y: 131, endPoint x: 263, endPoint y: 151, distance: 28.2
click at [243, 131] on textarea "client wants to hire ads video editor for his agency. I prefer" at bounding box center [322, 139] width 171 height 28
drag, startPoint x: 389, startPoint y: 133, endPoint x: 387, endPoint y: 118, distance: 14.3
click at [389, 133] on textarea "Client wants to hire ads video editor for his agency. I prefer" at bounding box center [322, 139] width 171 height 28
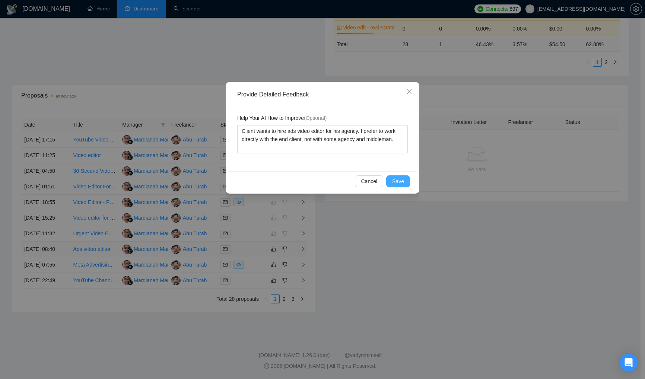
click at [400, 176] on button "Save" at bounding box center [398, 181] width 24 height 12
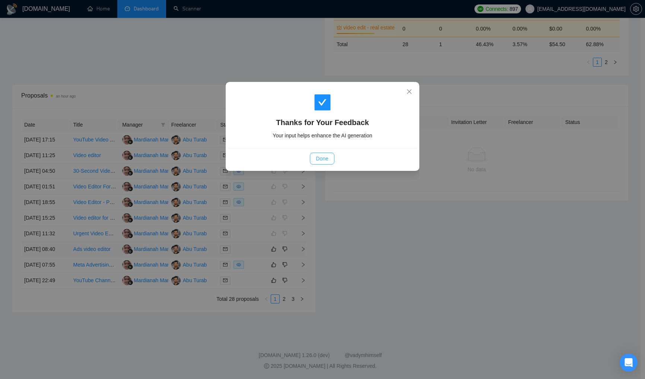
click at [323, 160] on span "Done" at bounding box center [322, 159] width 12 height 8
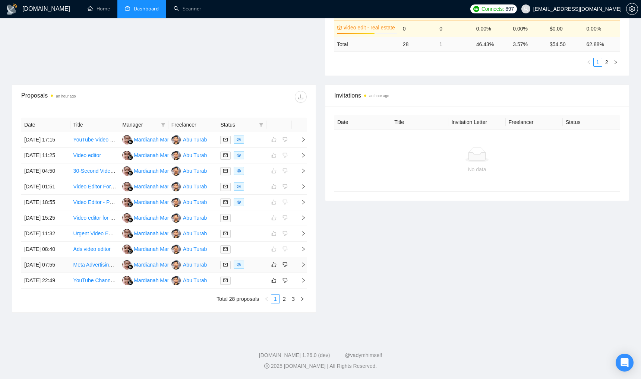
click at [261, 269] on div at bounding box center [241, 265] width 43 height 9
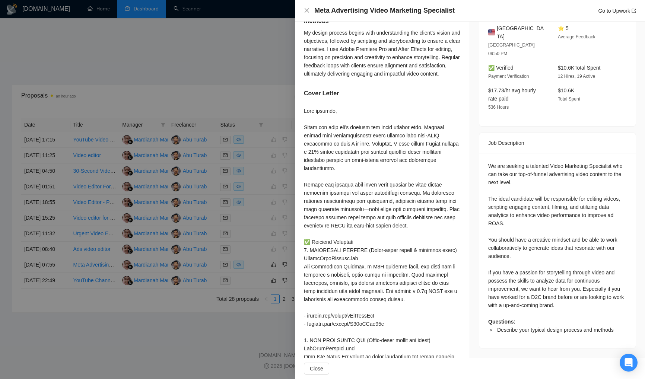
scroll to position [212, 0]
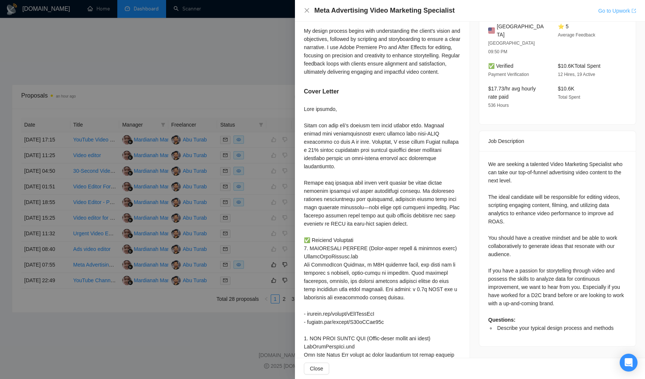
click at [608, 10] on link "Go to Upwork" at bounding box center [617, 11] width 38 height 6
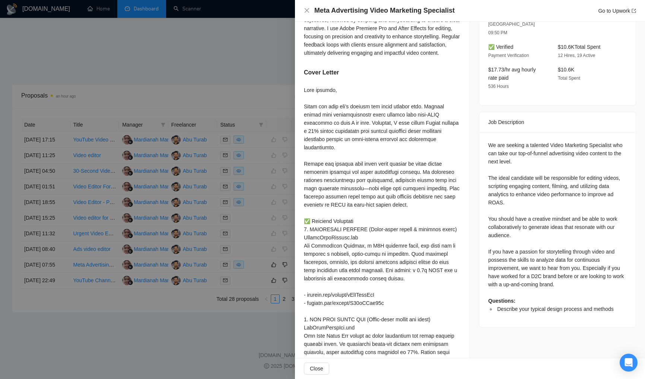
scroll to position [328, 0]
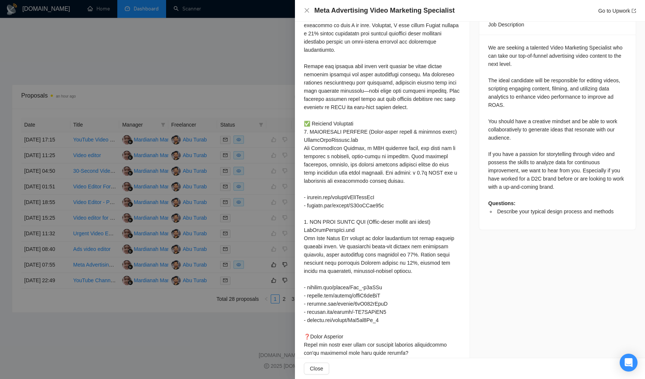
click at [246, 60] on div at bounding box center [322, 189] width 645 height 379
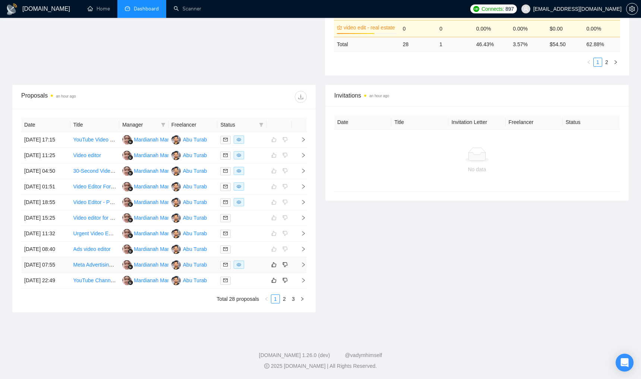
click at [257, 269] on div at bounding box center [241, 265] width 43 height 9
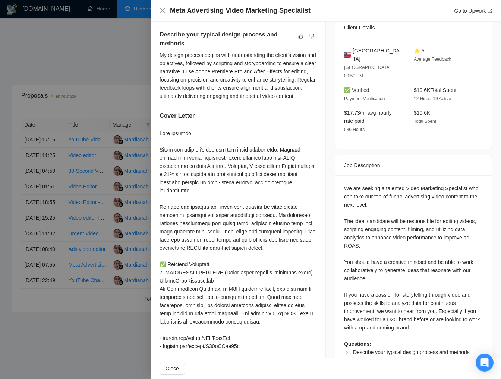
scroll to position [200, 0]
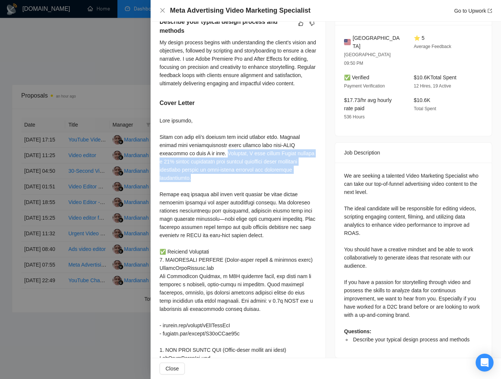
drag, startPoint x: 229, startPoint y: 168, endPoint x: 223, endPoint y: 191, distance: 23.9
click at [223, 191] on div at bounding box center [237, 330] width 157 height 426
copy div "Recently, I have helped Nestle achieve a 40% higher engagement rate through str…"
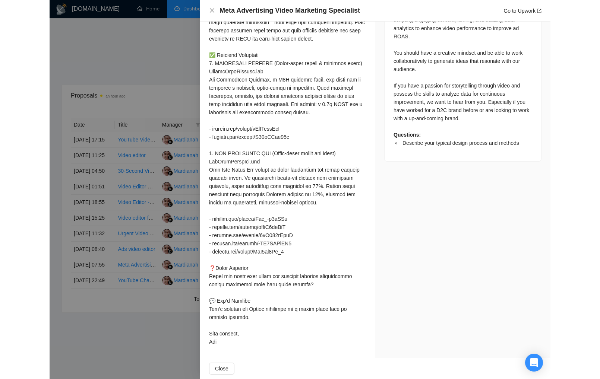
scroll to position [0, 0]
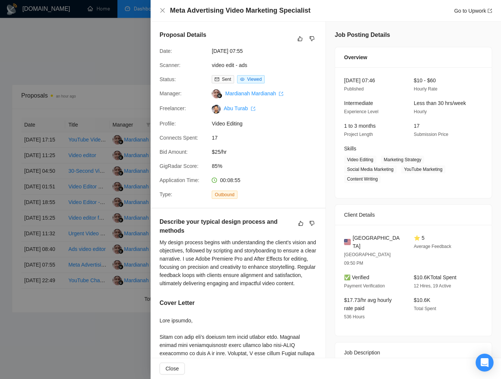
click at [112, 59] on div at bounding box center [250, 189] width 501 height 379
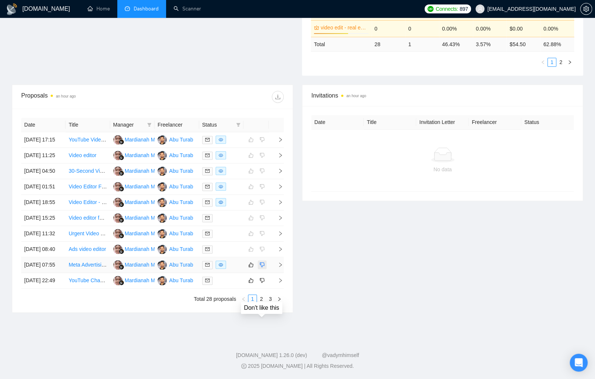
click at [264, 268] on icon "dislike" at bounding box center [262, 265] width 5 height 6
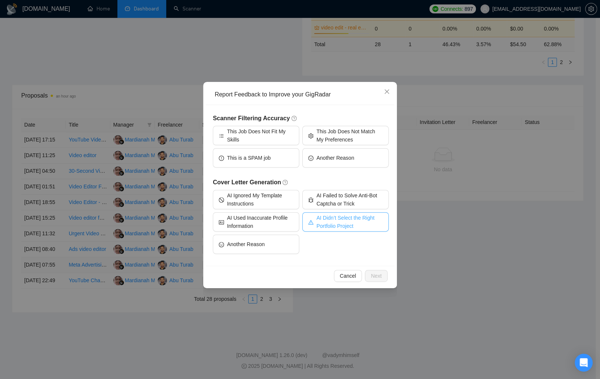
click at [354, 218] on span "AI Didn’t Select the Right Portfolio Project" at bounding box center [349, 222] width 66 height 16
click at [377, 274] on span "Next" at bounding box center [376, 276] width 11 height 8
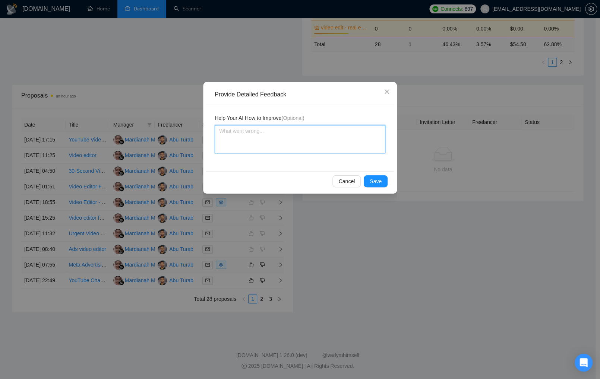
click at [295, 142] on textarea at bounding box center [300, 139] width 171 height 28
paste textarea "Recently, I have helped Nestle achieve a 40% higher engagement rate through str…"
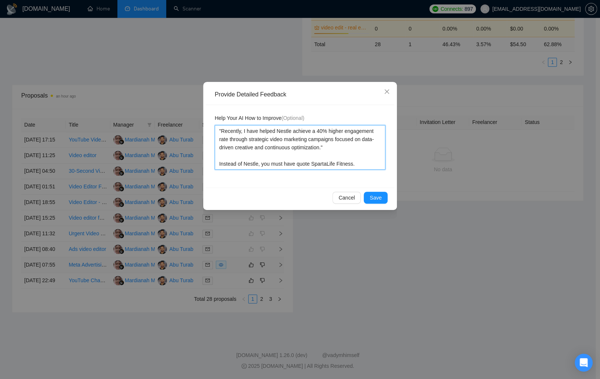
click at [313, 165] on textarea ""Recently, I have helped Nestle achieve a 40% higher engagement rate through st…" at bounding box center [300, 147] width 171 height 45
drag, startPoint x: 364, startPoint y: 164, endPoint x: 198, endPoint y: 130, distance: 168.8
click at [198, 130] on div "Provide Detailed Feedback Help Your AI How to Improve (Optional) "Recently, I h…" at bounding box center [300, 189] width 600 height 379
click at [367, 161] on textarea ""Recently, I have helped Nestle achieve a 40% higher engagement rate through st…" at bounding box center [300, 147] width 171 height 45
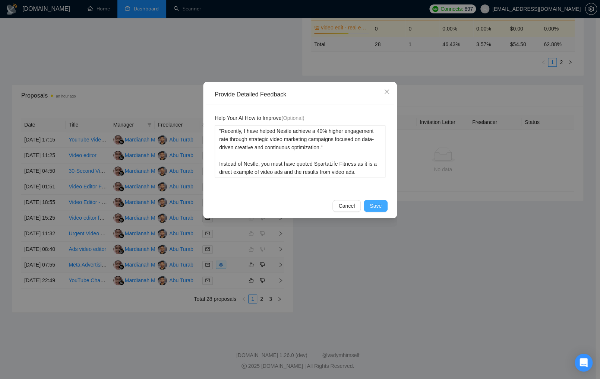
click at [371, 209] on span "Save" at bounding box center [376, 206] width 12 height 8
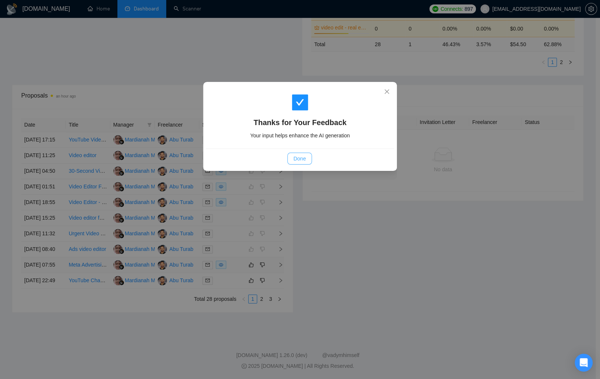
drag, startPoint x: 299, startPoint y: 155, endPoint x: 315, endPoint y: 187, distance: 35.2
click at [300, 156] on span "Done" at bounding box center [299, 159] width 12 height 8
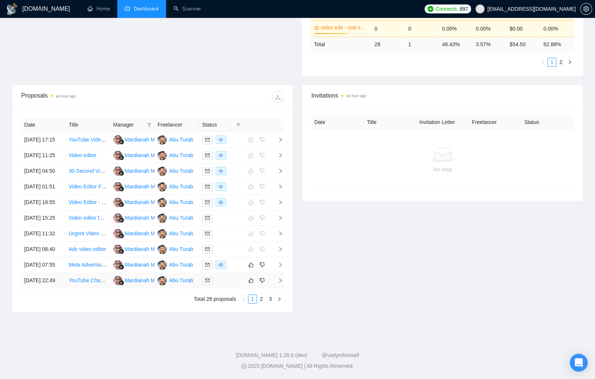
click at [232, 285] on div at bounding box center [221, 280] width 38 height 9
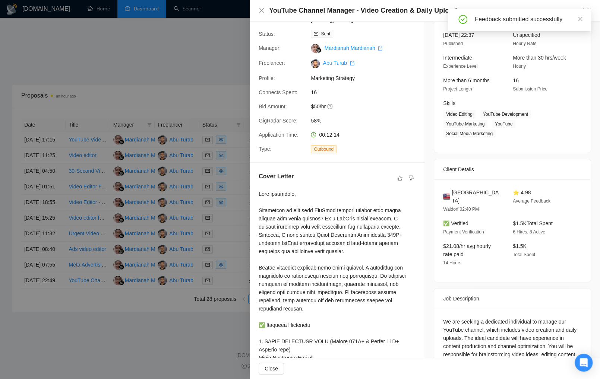
scroll to position [137, 0]
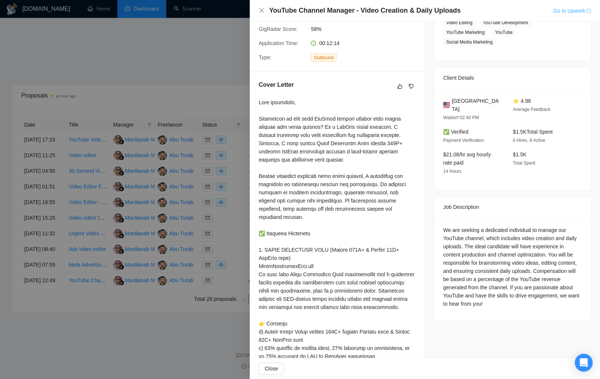
click at [562, 14] on link "Go to Upwork" at bounding box center [572, 11] width 38 height 6
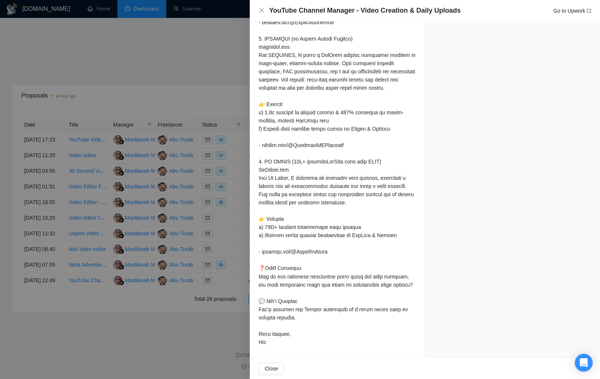
scroll to position [0, 0]
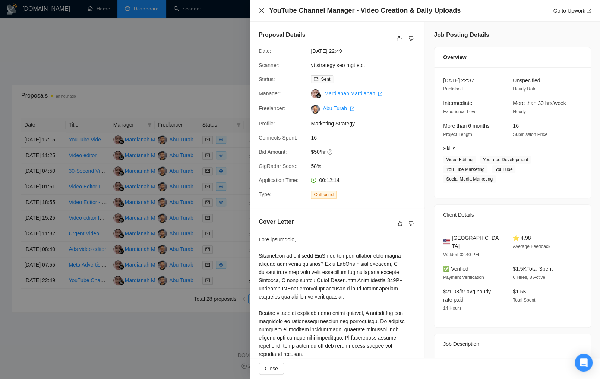
click at [262, 10] on icon "close" at bounding box center [262, 10] width 6 height 6
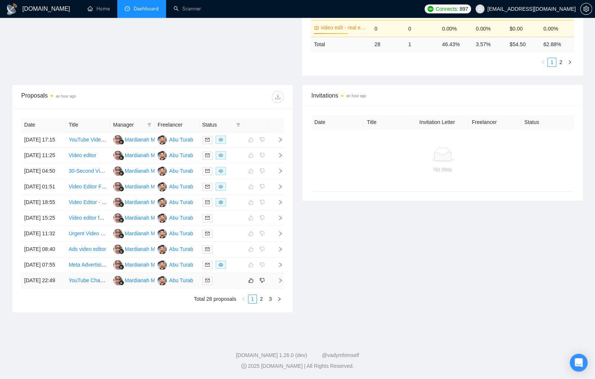
click at [228, 285] on div at bounding box center [221, 280] width 38 height 9
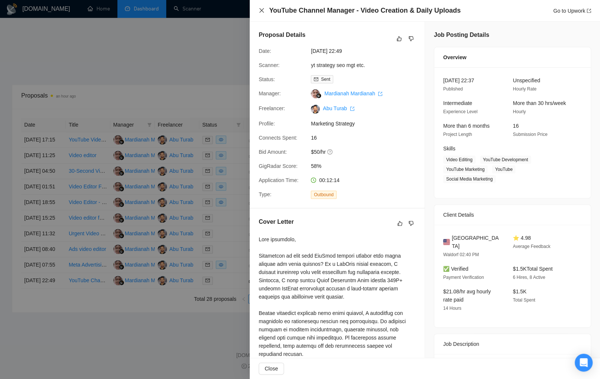
click at [263, 12] on icon "close" at bounding box center [261, 10] width 4 height 4
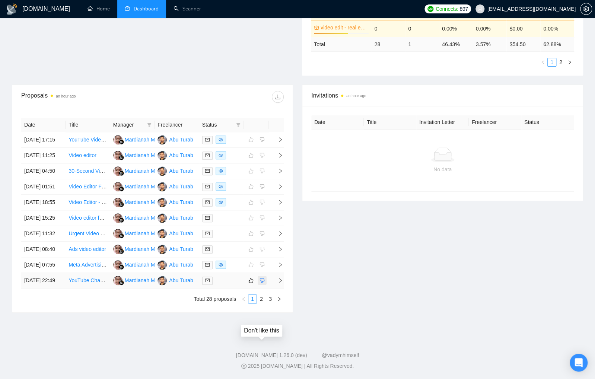
click at [264, 283] on icon "dislike" at bounding box center [262, 280] width 5 height 5
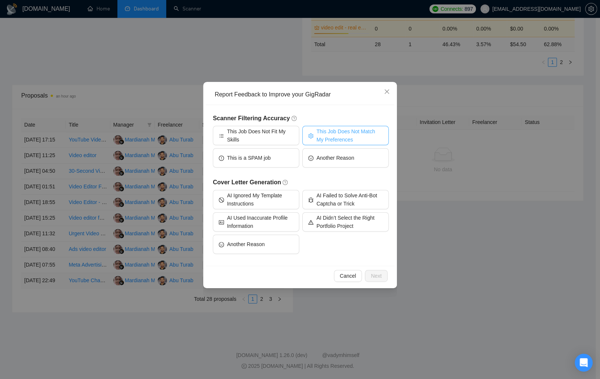
click at [326, 135] on span "This Job Does Not Match My Preferences" at bounding box center [349, 135] width 66 height 16
click at [374, 279] on span "Next" at bounding box center [376, 276] width 11 height 8
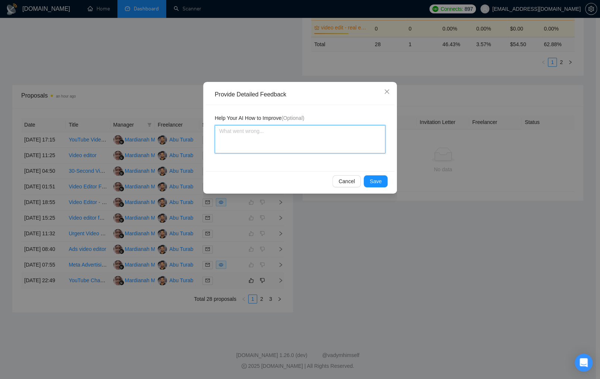
click at [300, 137] on textarea at bounding box center [300, 139] width 171 height 28
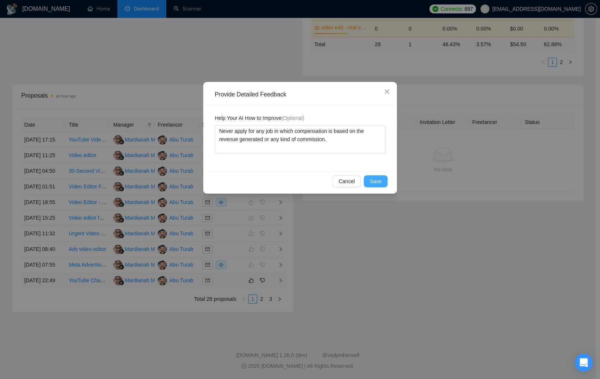
click at [380, 177] on span "Save" at bounding box center [376, 181] width 12 height 8
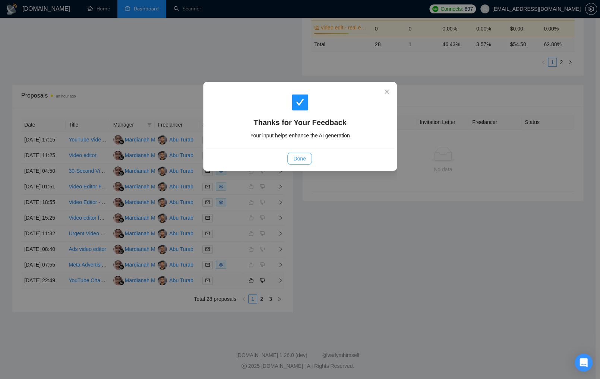
click at [298, 153] on button "Done" at bounding box center [299, 159] width 24 height 12
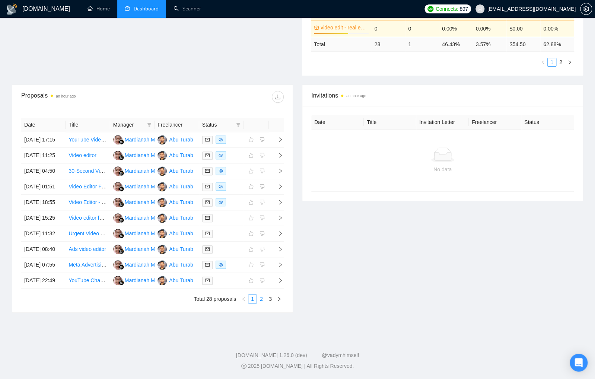
click at [263, 303] on link "2" at bounding box center [261, 299] width 8 height 8
click at [226, 132] on td at bounding box center [221, 140] width 44 height 16
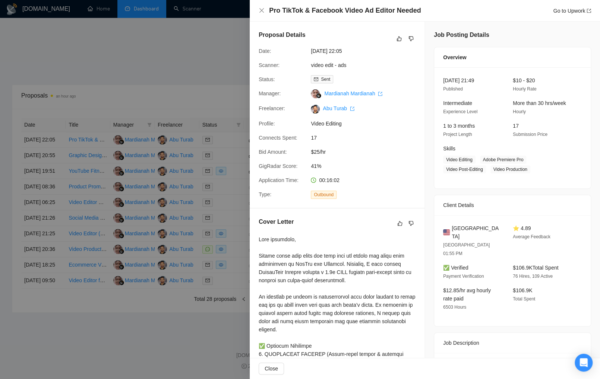
scroll to position [101, 0]
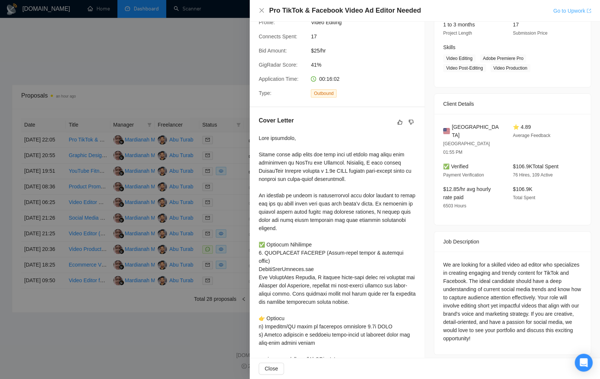
click at [555, 10] on link "Go to Upwork" at bounding box center [572, 11] width 38 height 6
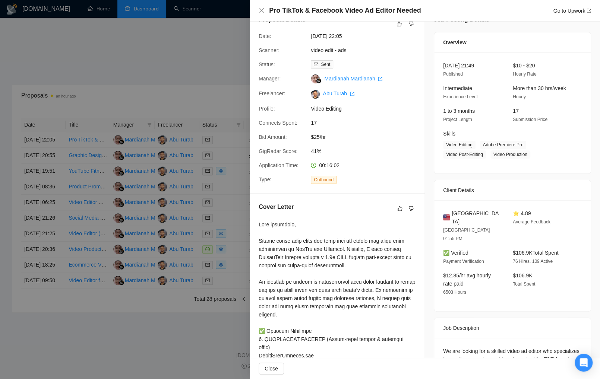
scroll to position [16, 0]
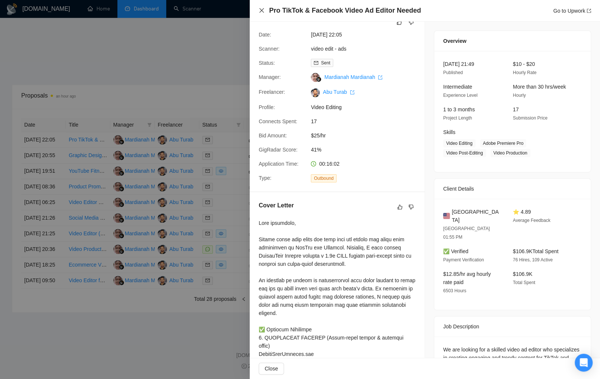
click at [261, 9] on icon "close" at bounding box center [262, 10] width 6 height 6
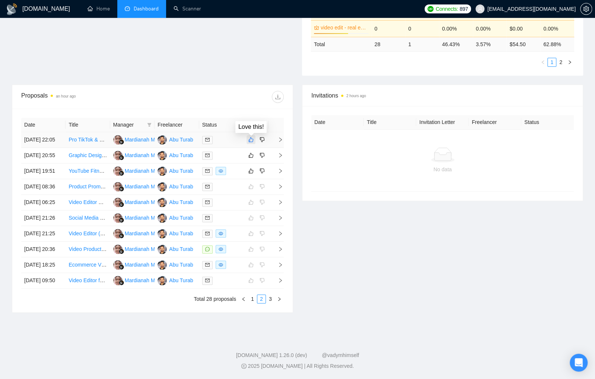
click at [253, 137] on icon "like" at bounding box center [251, 139] width 5 height 5
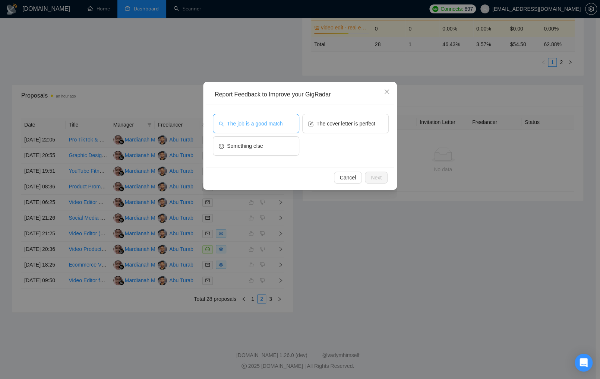
drag, startPoint x: 272, startPoint y: 123, endPoint x: 296, endPoint y: 124, distance: 23.5
click at [273, 123] on span "The job is a good match" at bounding box center [255, 124] width 56 height 8
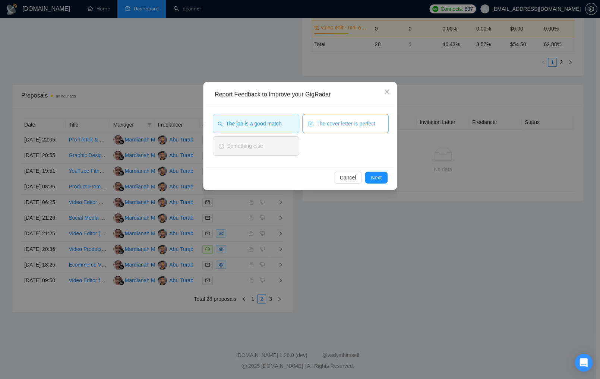
drag, startPoint x: 321, startPoint y: 126, endPoint x: 357, endPoint y: 150, distance: 43.4
click at [321, 126] on span "The cover letter is perfect" at bounding box center [345, 124] width 59 height 8
click at [377, 174] on span "Next" at bounding box center [376, 178] width 11 height 8
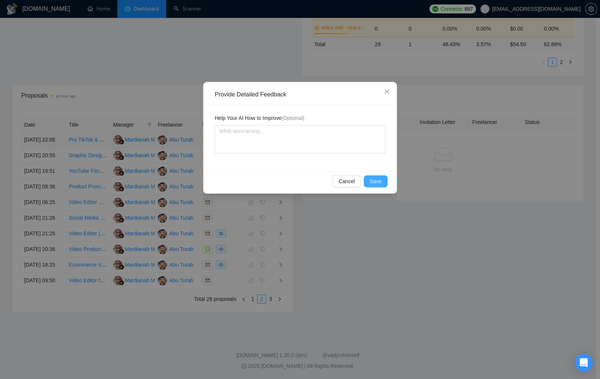
click at [374, 182] on span "Save" at bounding box center [376, 181] width 12 height 8
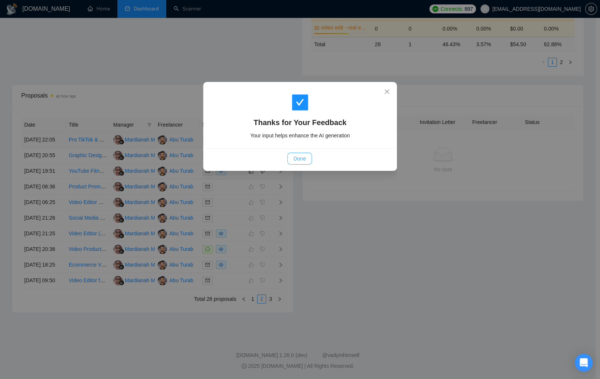
click at [303, 159] on span "Done" at bounding box center [299, 159] width 12 height 8
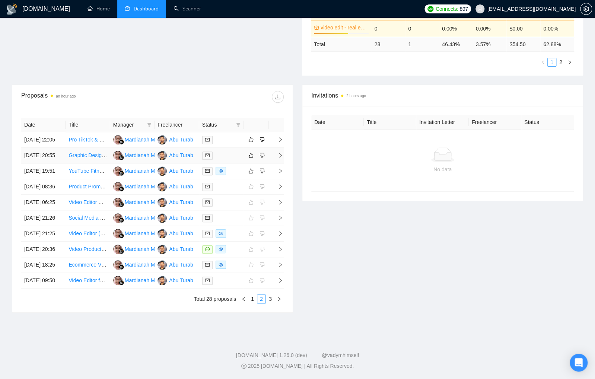
click at [239, 151] on div at bounding box center [221, 155] width 38 height 9
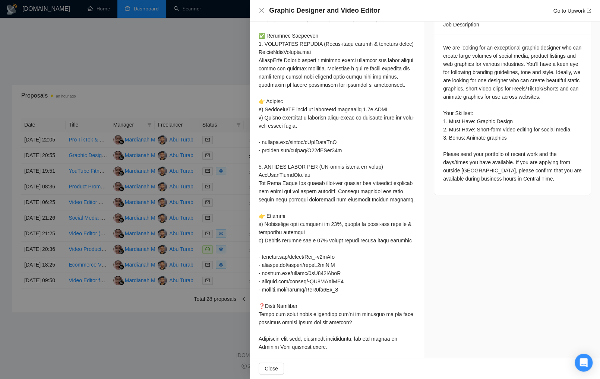
scroll to position [405, 0]
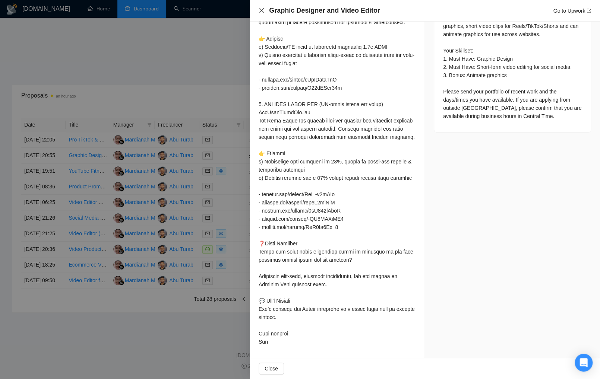
click at [261, 10] on icon "close" at bounding box center [261, 10] width 4 height 4
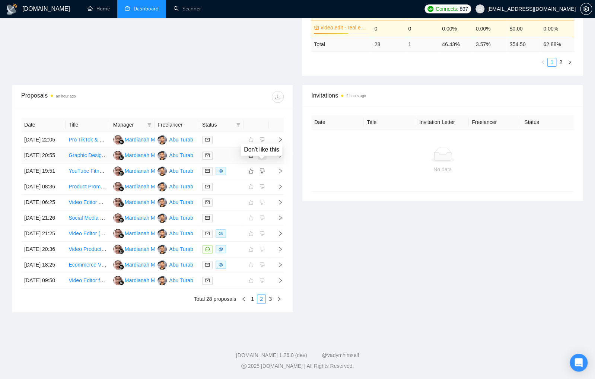
click at [263, 152] on icon "dislike" at bounding box center [262, 155] width 5 height 6
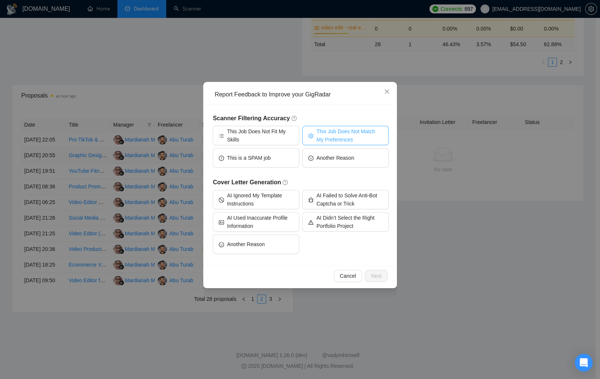
click at [346, 136] on span "This Job Does Not Match My Preferences" at bounding box center [349, 135] width 66 height 16
click at [377, 275] on span "Next" at bounding box center [376, 276] width 11 height 8
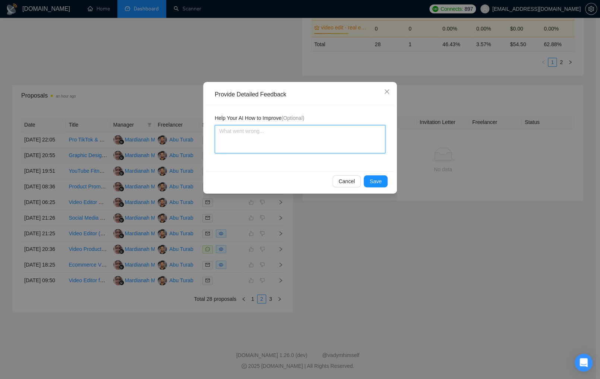
click at [323, 137] on textarea at bounding box center [300, 139] width 171 height 28
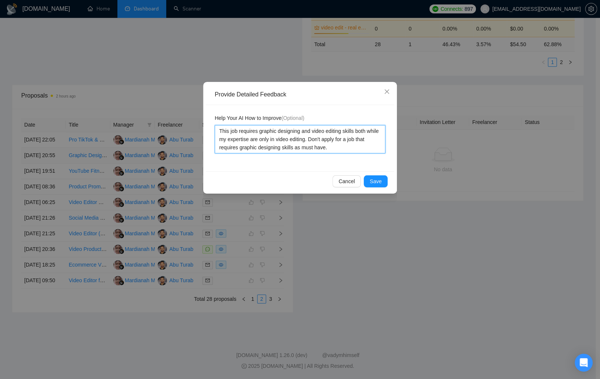
drag, startPoint x: 345, startPoint y: 151, endPoint x: 215, endPoint y: 129, distance: 132.6
click at [215, 129] on textarea "This job requires graphic designing and video editing skills both while my expe…" at bounding box center [300, 139] width 171 height 28
click at [376, 178] on span "Save" at bounding box center [376, 181] width 12 height 8
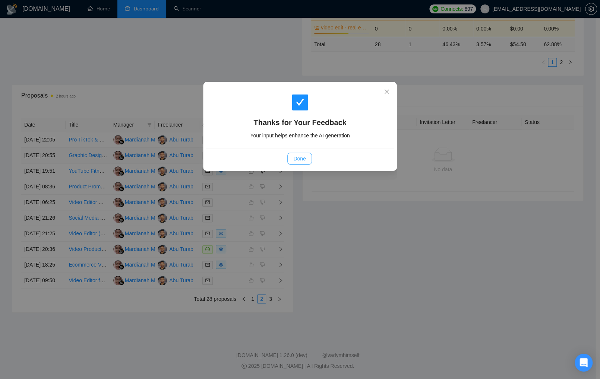
click at [309, 158] on button "Done" at bounding box center [299, 159] width 24 height 12
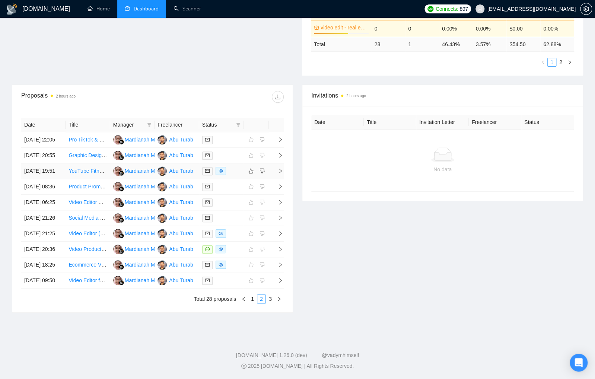
click at [237, 167] on td at bounding box center [221, 172] width 44 height 16
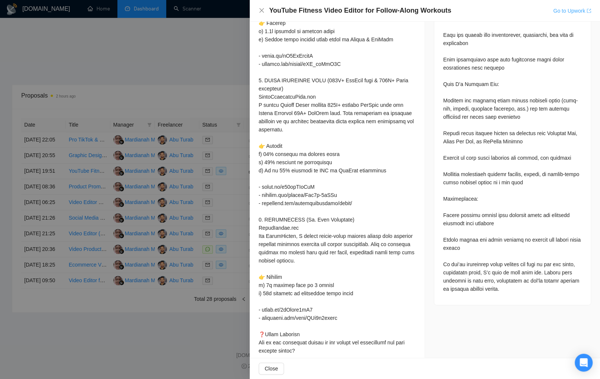
click at [558, 9] on link "Go to Upwork" at bounding box center [572, 11] width 38 height 6
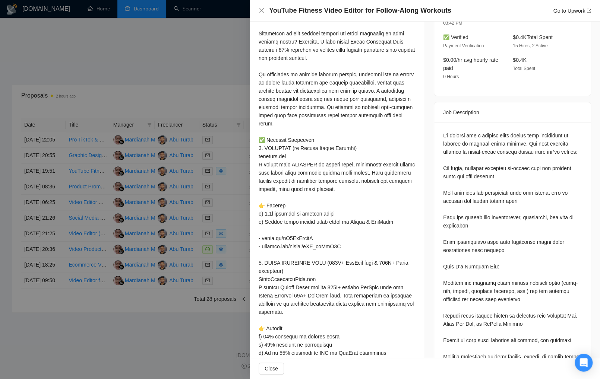
scroll to position [269, 0]
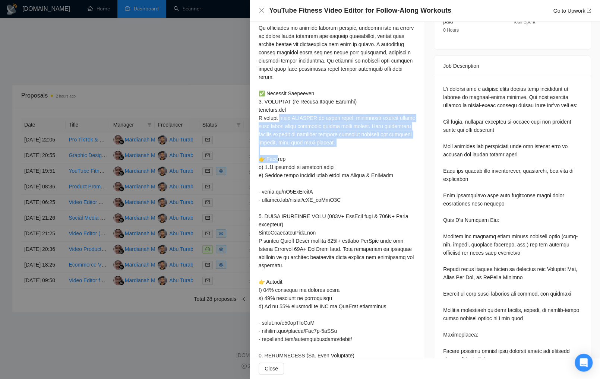
drag, startPoint x: 256, startPoint y: 125, endPoint x: 365, endPoint y: 148, distance: 111.5
click at [367, 150] on div "Cover Letter" at bounding box center [337, 250] width 175 height 621
copy div "with OPTIFAST to create clear, motivating workout videos that helped their audi…"
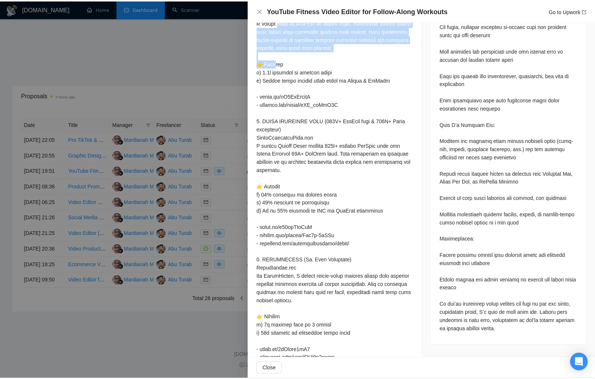
scroll to position [450, 0]
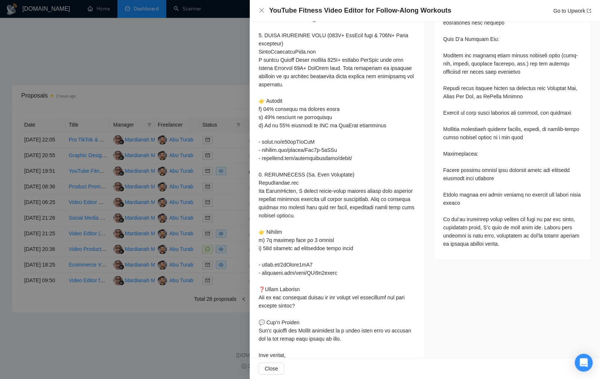
drag, startPoint x: 189, startPoint y: 60, endPoint x: 191, endPoint y: 64, distance: 4.2
click at [189, 60] on div at bounding box center [300, 189] width 600 height 379
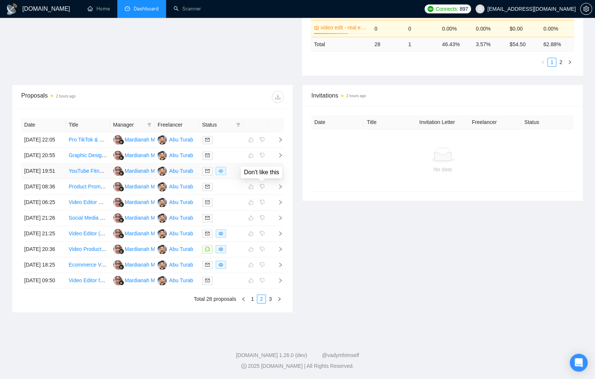
click at [262, 168] on icon "dislike" at bounding box center [262, 171] width 5 height 6
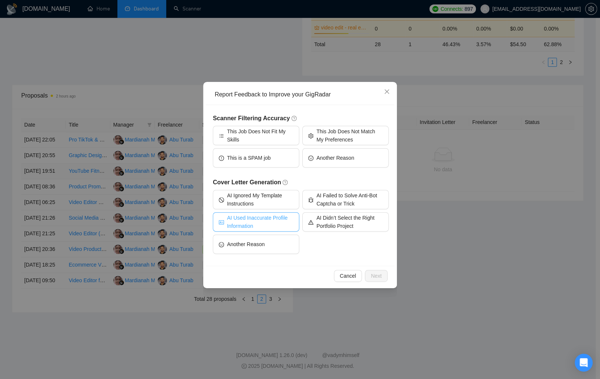
click at [277, 216] on span "AI Used Inaccurate Profile Information" at bounding box center [260, 222] width 66 height 16
click at [374, 276] on span "Next" at bounding box center [376, 276] width 11 height 8
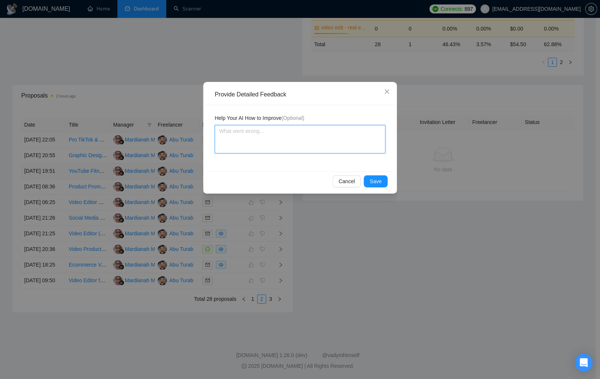
click at [285, 141] on textarea at bounding box center [300, 139] width 171 height 28
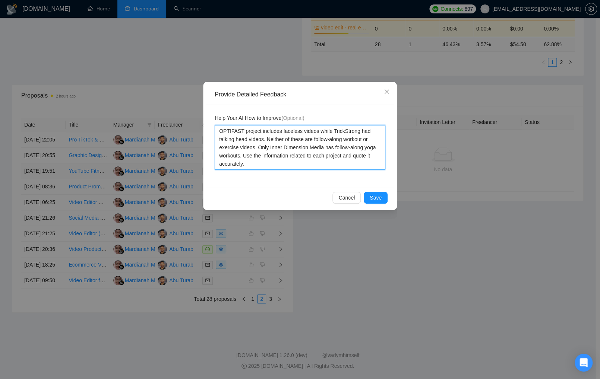
drag, startPoint x: 248, startPoint y: 165, endPoint x: 216, endPoint y: 131, distance: 47.7
click at [216, 131] on textarea "OPTIFAST project includes faceless videos while TrickStrong had talking head vi…" at bounding box center [300, 147] width 171 height 45
click at [373, 198] on span "Save" at bounding box center [376, 198] width 12 height 8
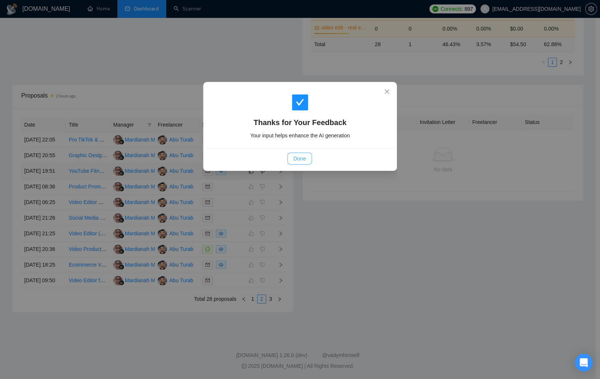
click at [298, 158] on span "Done" at bounding box center [299, 159] width 12 height 8
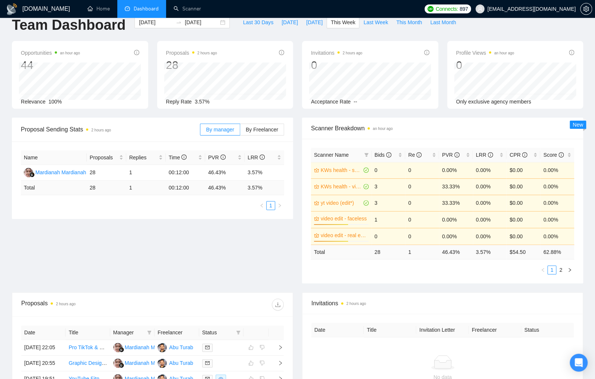
scroll to position [0, 0]
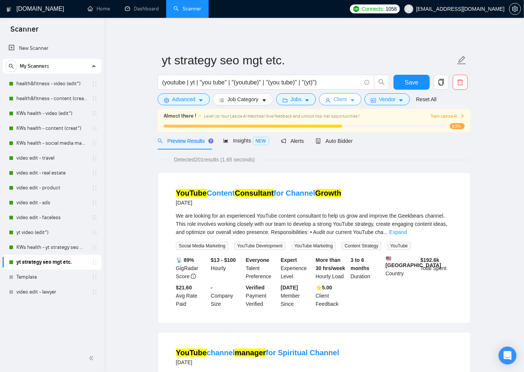
click at [356, 105] on button "Client" at bounding box center [340, 99] width 42 height 12
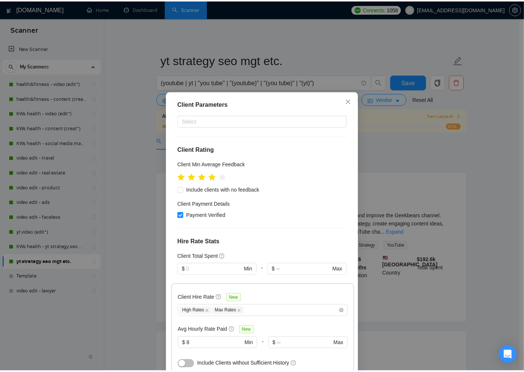
scroll to position [212, 0]
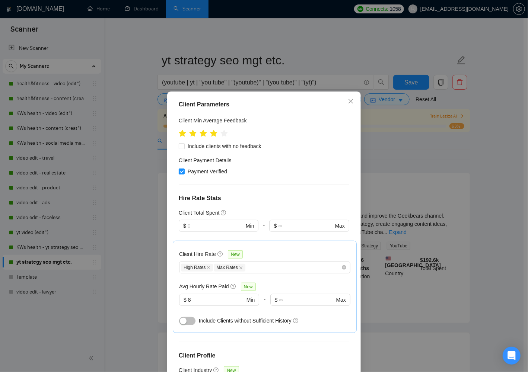
click at [391, 147] on div "Client Parameters Client Location Include Client Countries United States United…" at bounding box center [264, 186] width 528 height 372
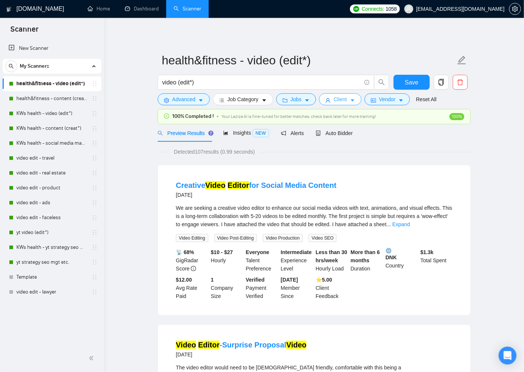
click at [350, 102] on button "Client" at bounding box center [340, 99] width 42 height 12
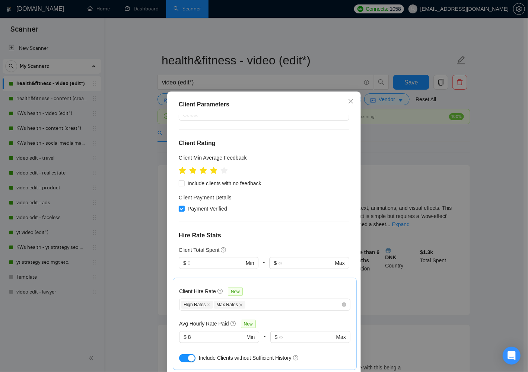
scroll to position [265, 0]
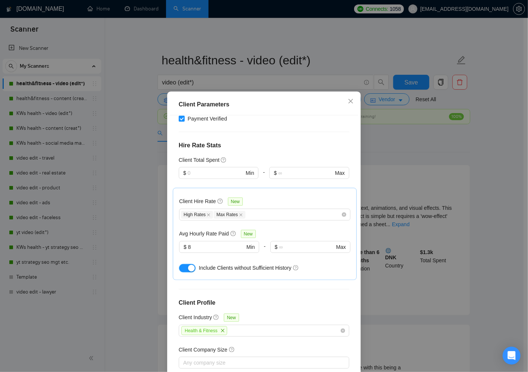
drag, startPoint x: 185, startPoint y: 225, endPoint x: 400, endPoint y: 163, distance: 223.1
click at [188, 265] on div "button" at bounding box center [191, 268] width 7 height 7
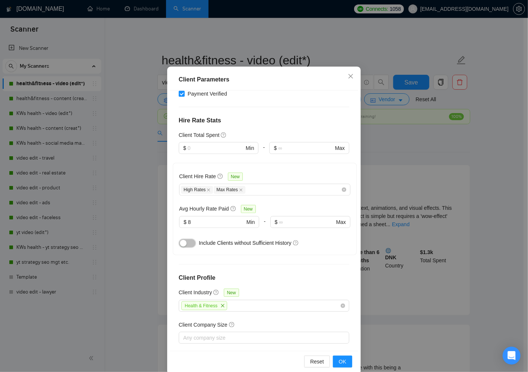
scroll to position [36, 0]
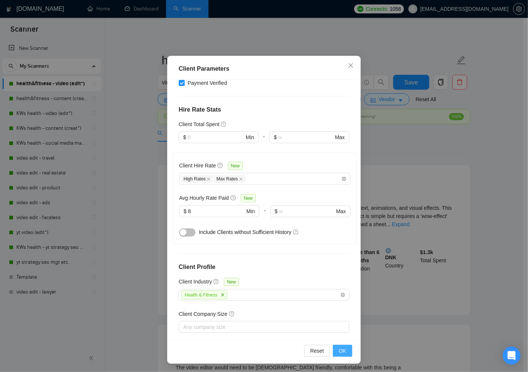
click at [346, 348] on button "OK" at bounding box center [342, 351] width 19 height 12
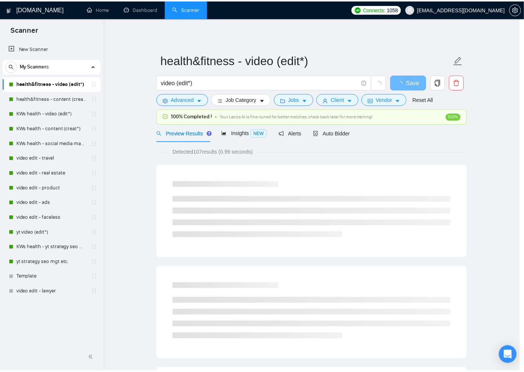
scroll to position [0, 0]
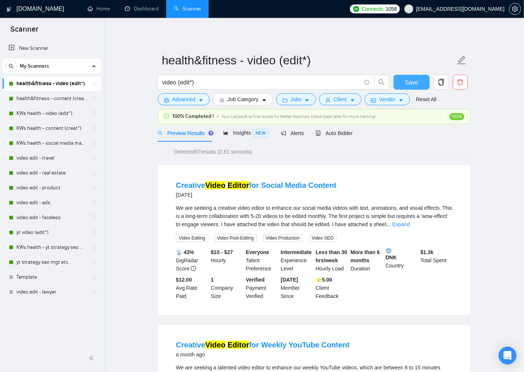
click at [410, 81] on span "Save" at bounding box center [411, 82] width 13 height 9
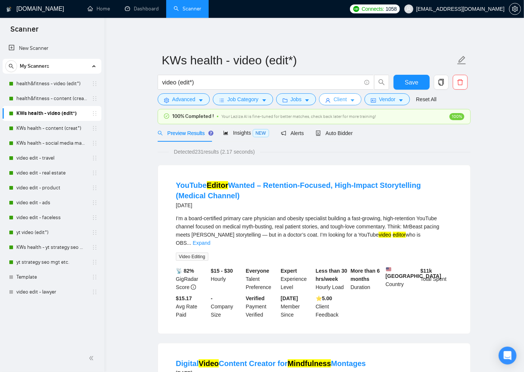
click at [358, 100] on button "Client" at bounding box center [340, 99] width 42 height 12
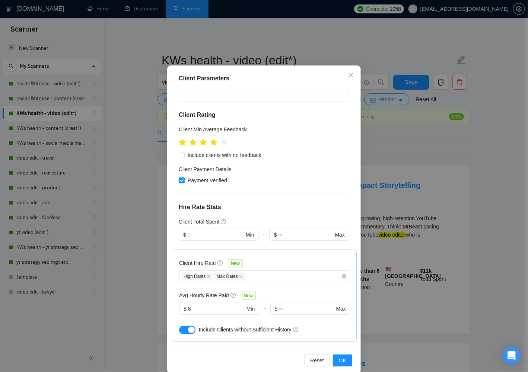
scroll to position [36, 0]
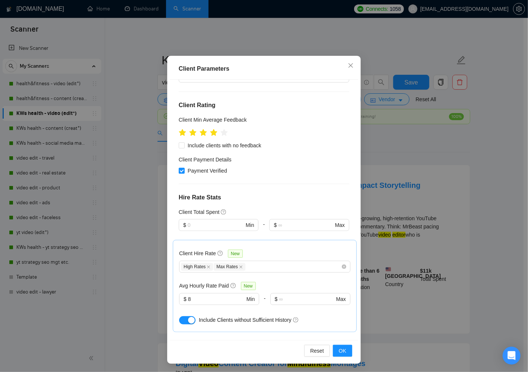
click at [188, 317] on div "button" at bounding box center [191, 320] width 7 height 7
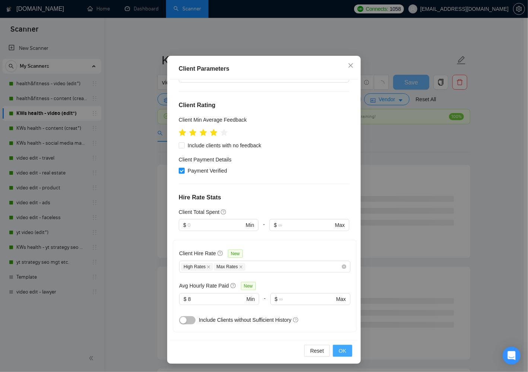
click at [339, 351] on span "OK" at bounding box center [342, 351] width 7 height 8
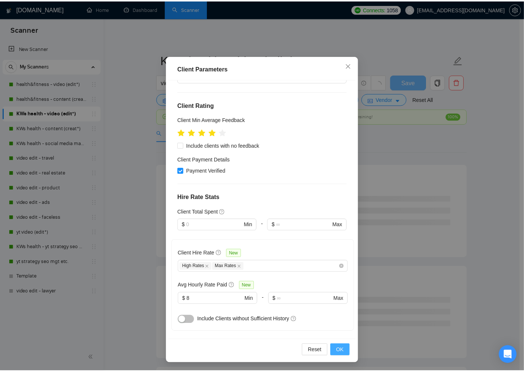
scroll to position [0, 0]
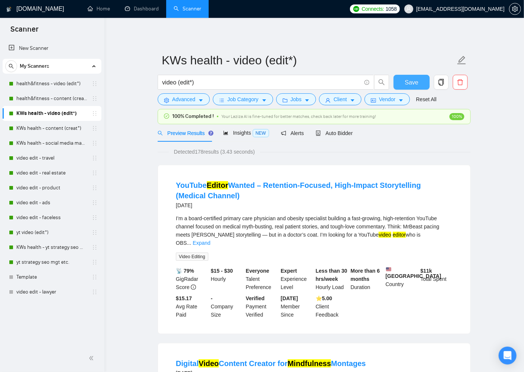
click at [403, 81] on button "Save" at bounding box center [411, 82] width 36 height 15
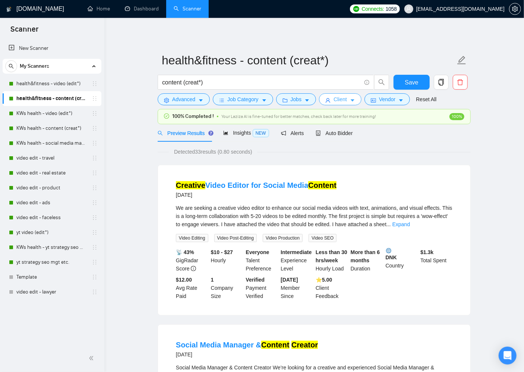
click at [347, 97] on span "Client" at bounding box center [339, 99] width 13 height 8
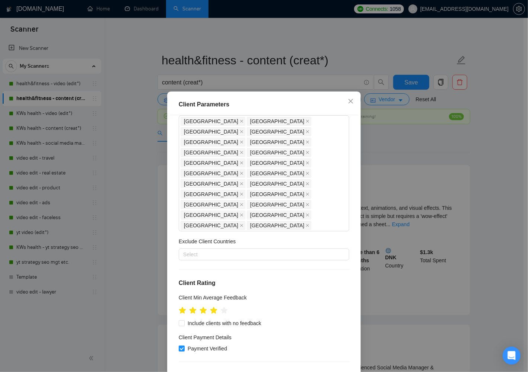
scroll to position [241, 0]
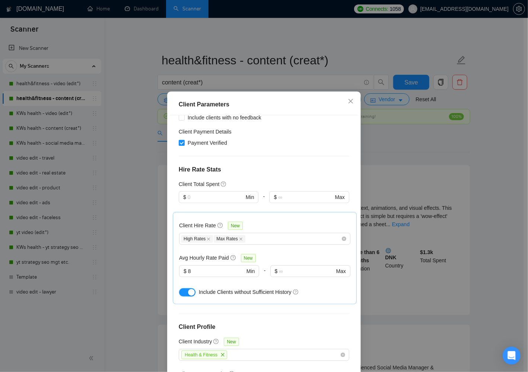
drag, startPoint x: 186, startPoint y: 251, endPoint x: 283, endPoint y: 245, distance: 97.4
click at [188, 289] on div "button" at bounding box center [191, 292] width 7 height 7
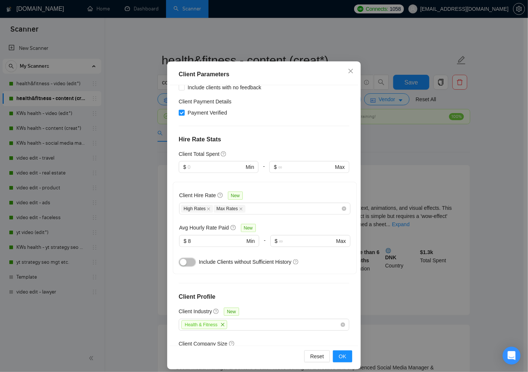
scroll to position [36, 0]
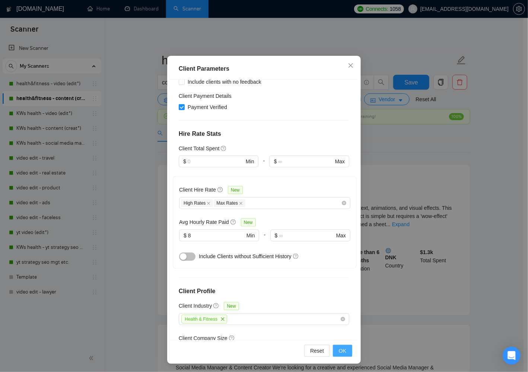
click at [341, 348] on span "OK" at bounding box center [342, 351] width 7 height 8
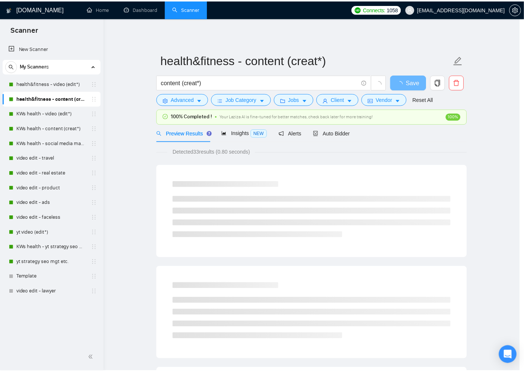
scroll to position [0, 0]
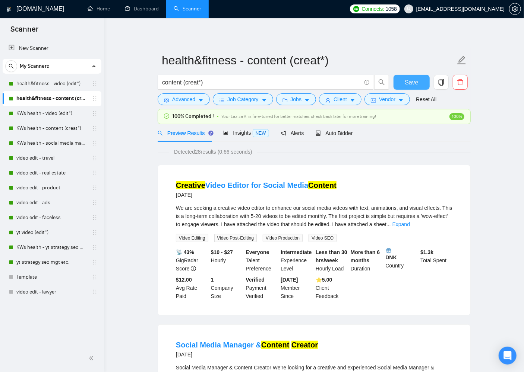
click at [409, 88] on button "Save" at bounding box center [411, 82] width 36 height 15
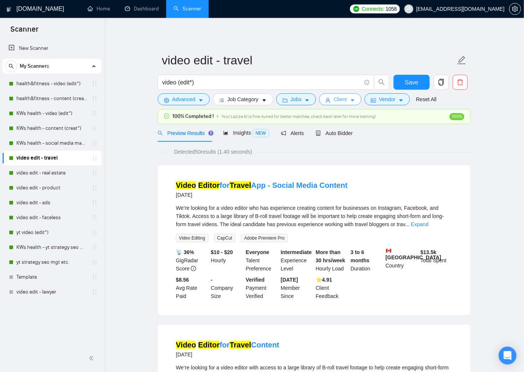
click at [353, 102] on icon "caret-down" at bounding box center [352, 100] width 5 height 5
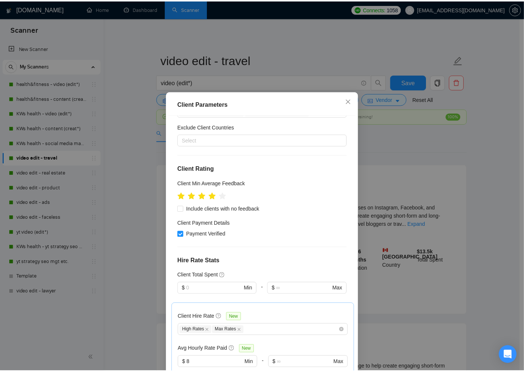
scroll to position [265, 0]
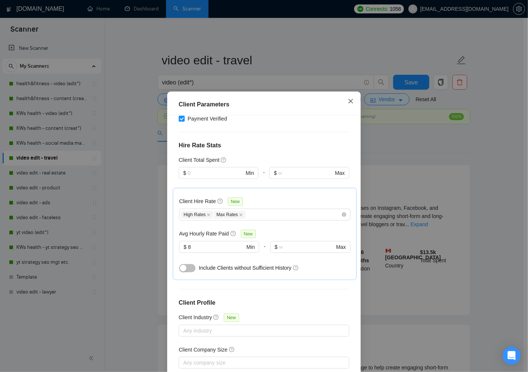
click at [349, 98] on span "Close" at bounding box center [351, 102] width 20 height 20
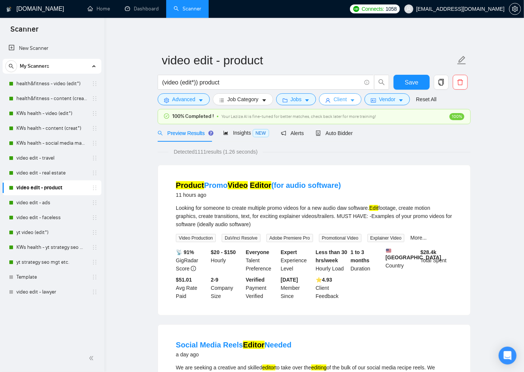
click at [352, 100] on button "Client" at bounding box center [340, 99] width 42 height 12
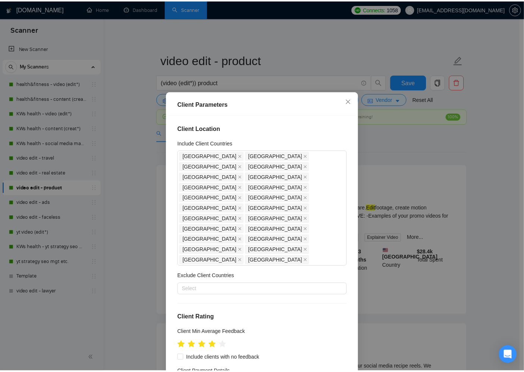
scroll to position [265, 0]
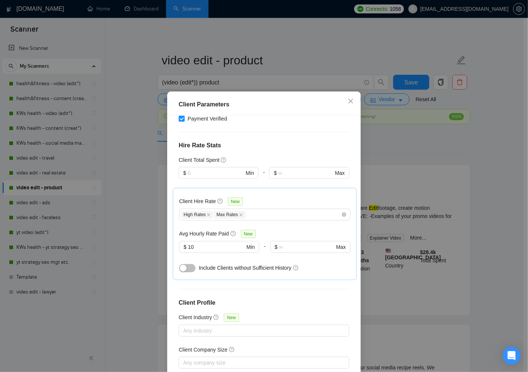
click at [356, 37] on div "Client Parameters Client Location Include Client Countries United States United…" at bounding box center [264, 186] width 528 height 372
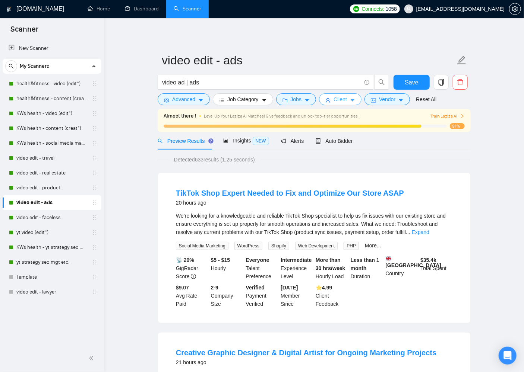
click at [359, 101] on button "Client" at bounding box center [340, 99] width 42 height 12
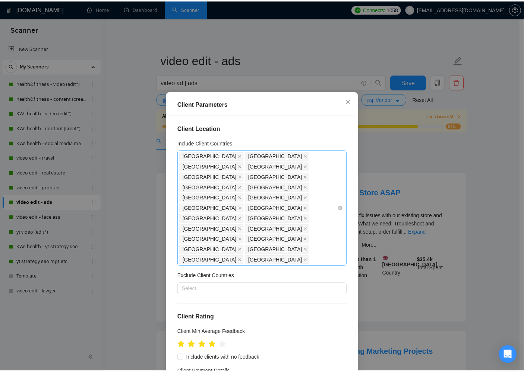
scroll to position [265, 0]
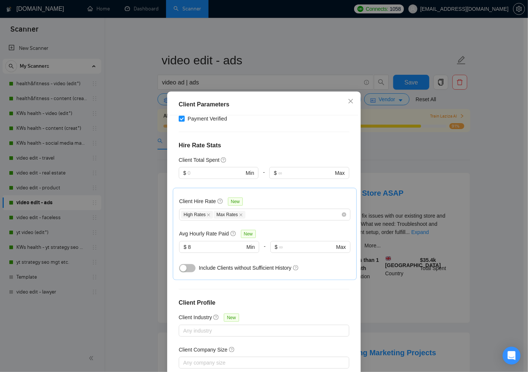
drag, startPoint x: 425, startPoint y: 156, endPoint x: 409, endPoint y: 115, distance: 43.8
click at [425, 156] on div "Client Parameters Client Location Include Client Countries United States United…" at bounding box center [264, 186] width 528 height 372
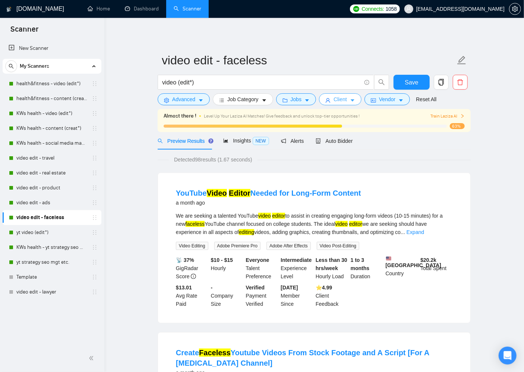
drag, startPoint x: 347, startPoint y: 101, endPoint x: 359, endPoint y: 163, distance: 63.0
click at [347, 101] on span "Client" at bounding box center [339, 99] width 13 height 8
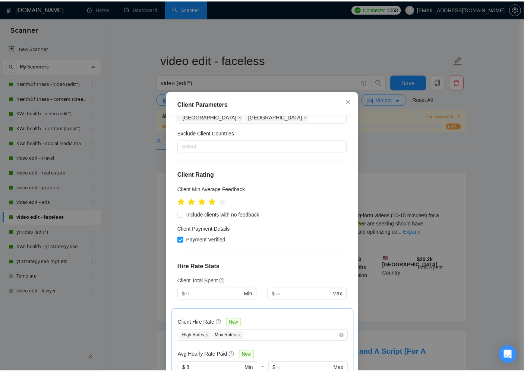
scroll to position [146, 0]
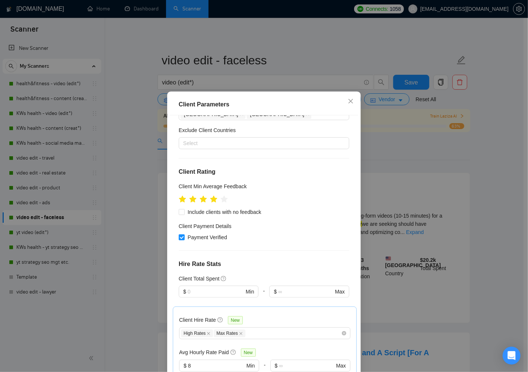
click at [413, 159] on div "Client Parameters Client Location Include Client Countries [GEOGRAPHIC_DATA] [G…" at bounding box center [264, 186] width 528 height 372
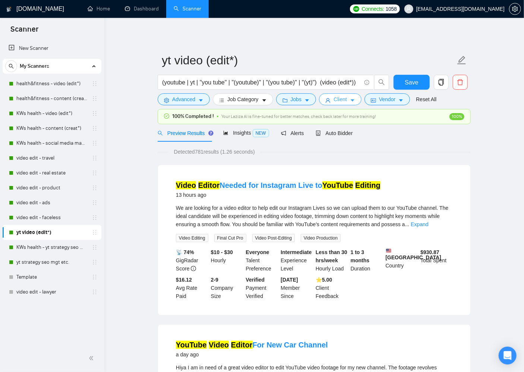
click at [353, 101] on icon "caret-down" at bounding box center [352, 100] width 5 height 5
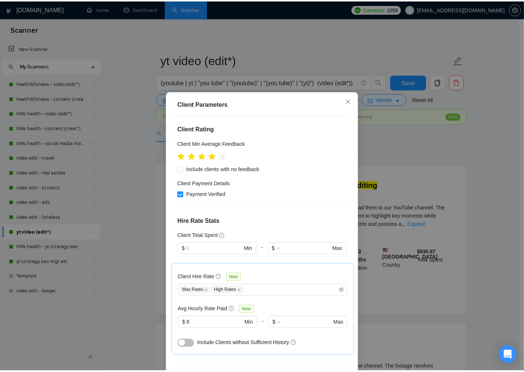
scroll to position [241, 0]
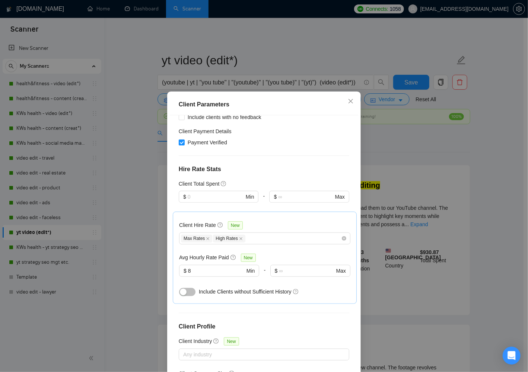
click at [410, 141] on div "Client Parameters Client Location Include Client Countries [GEOGRAPHIC_DATA] [G…" at bounding box center [264, 186] width 528 height 372
